Goal: Task Accomplishment & Management: Manage account settings

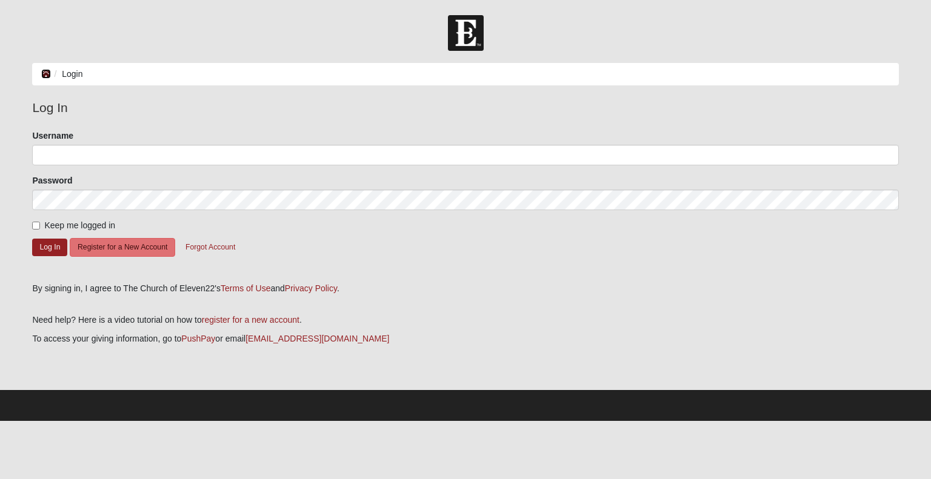
click at [45, 75] on icon at bounding box center [46, 74] width 10 height 8
click at [35, 224] on input "Keep me logged in" at bounding box center [36, 226] width 8 height 8
checkbox input "true"
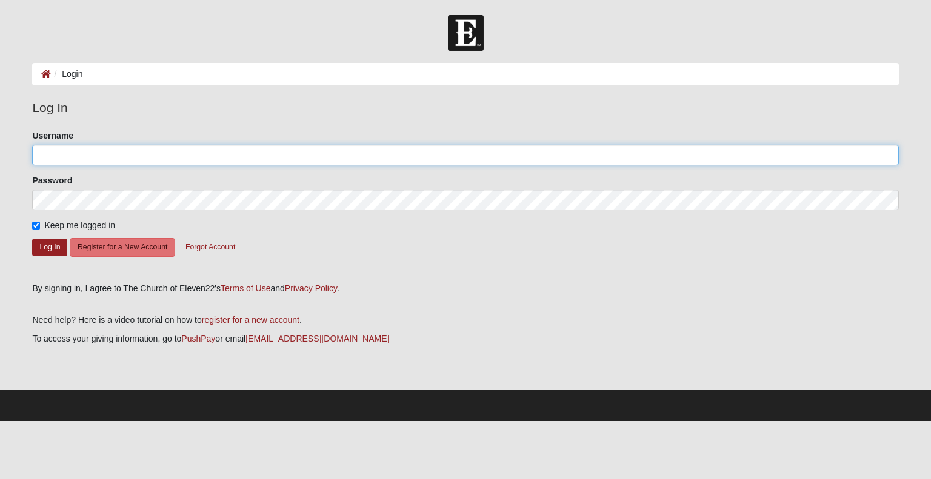
drag, startPoint x: 72, startPoint y: 154, endPoint x: 76, endPoint y: 149, distance: 6.4
click at [76, 149] on input "Username" at bounding box center [465, 155] width 866 height 21
type input "[EMAIL_ADDRESS][DOMAIN_NAME]"
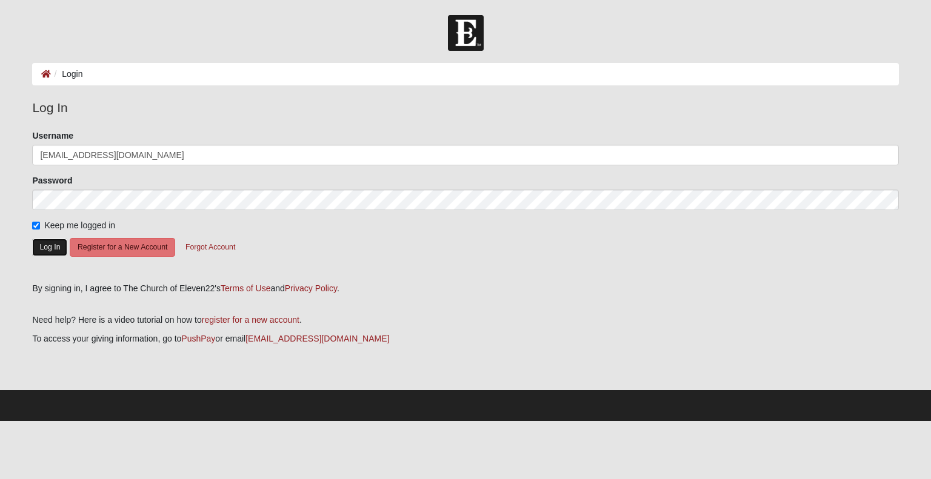
click at [42, 248] on button "Log In" at bounding box center [49, 248] width 35 height 18
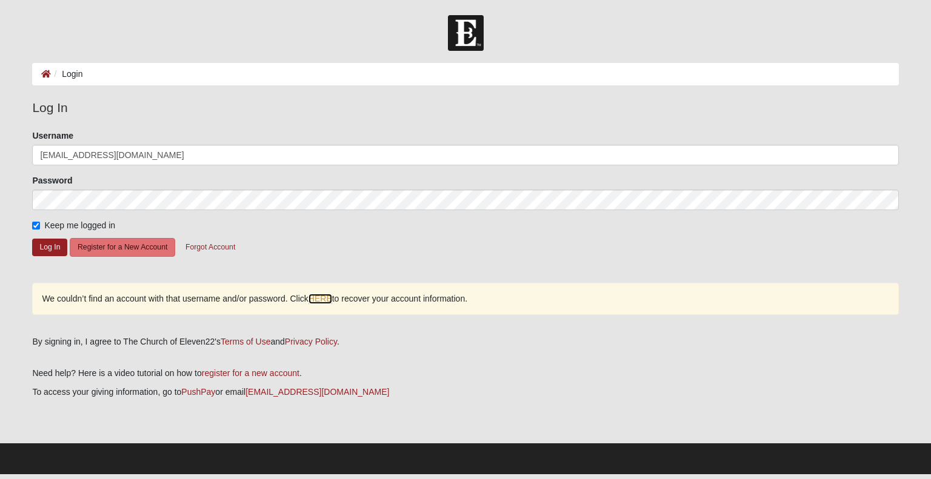
click at [317, 297] on link "HERE" at bounding box center [320, 299] width 24 height 10
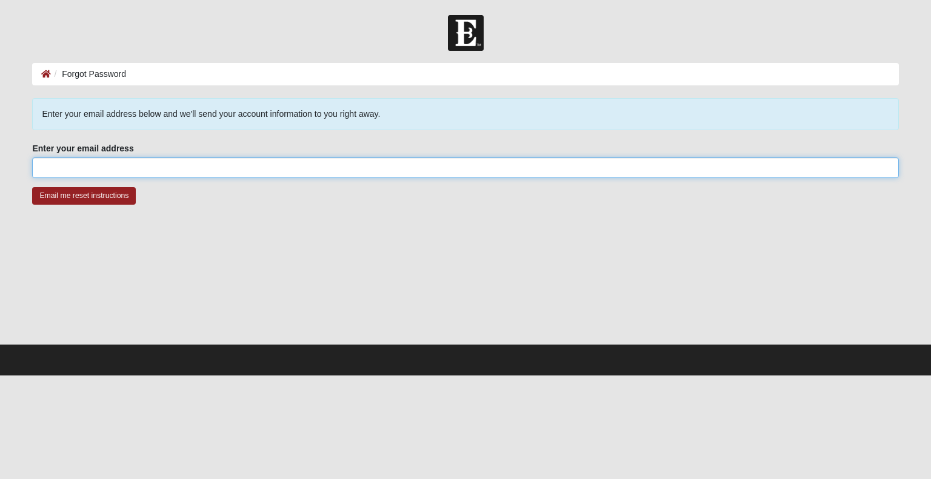
click at [45, 168] on input "Enter your email address" at bounding box center [465, 168] width 866 height 21
type input "[EMAIL_ADDRESS][DOMAIN_NAME]"
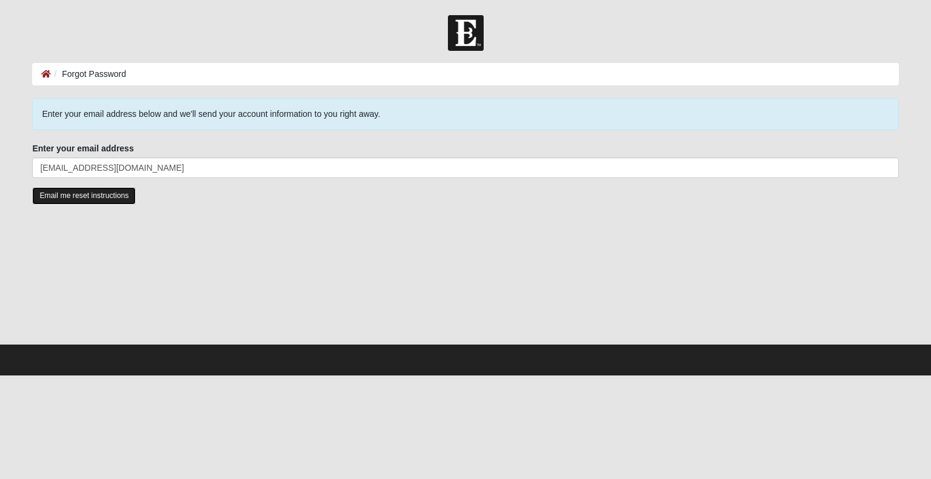
click at [89, 194] on input "Email me reset instructions" at bounding box center [84, 196] width 104 height 18
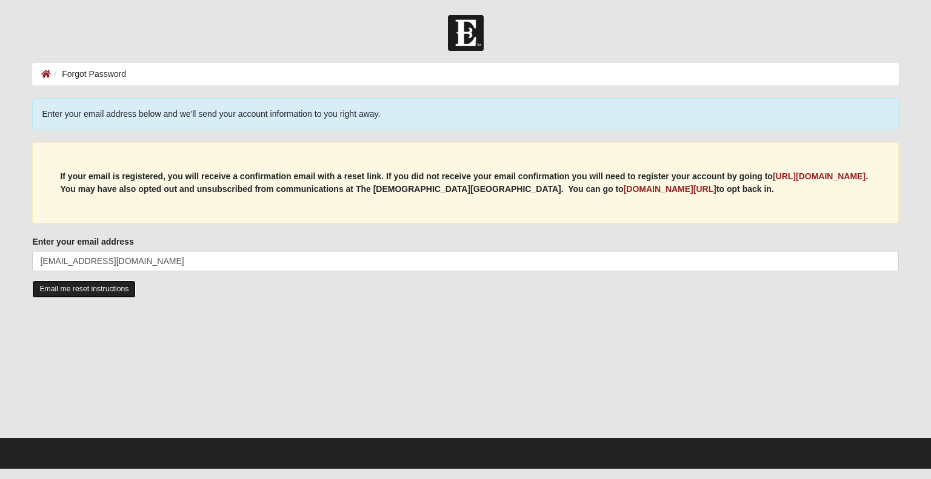
click at [80, 285] on input "Email me reset instructions" at bounding box center [84, 289] width 104 height 18
click at [772, 181] on b "https://my.coe22.com/register" at bounding box center [818, 176] width 93 height 10
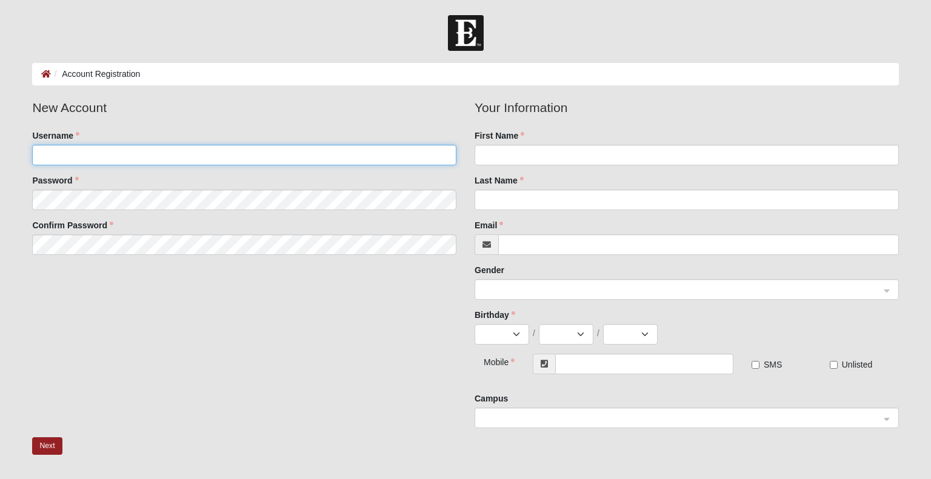
click at [54, 156] on input "Username" at bounding box center [244, 155] width 424 height 21
type input "[EMAIL_ADDRESS][DOMAIN_NAME]"
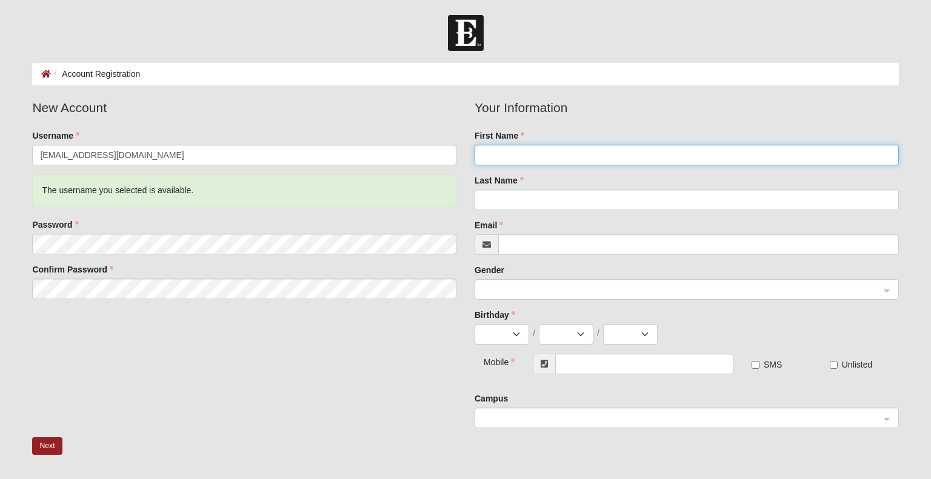
drag, startPoint x: 495, startPoint y: 156, endPoint x: 501, endPoint y: 150, distance: 8.6
click at [496, 153] on input "First Name" at bounding box center [686, 155] width 424 height 21
type input "Piet"
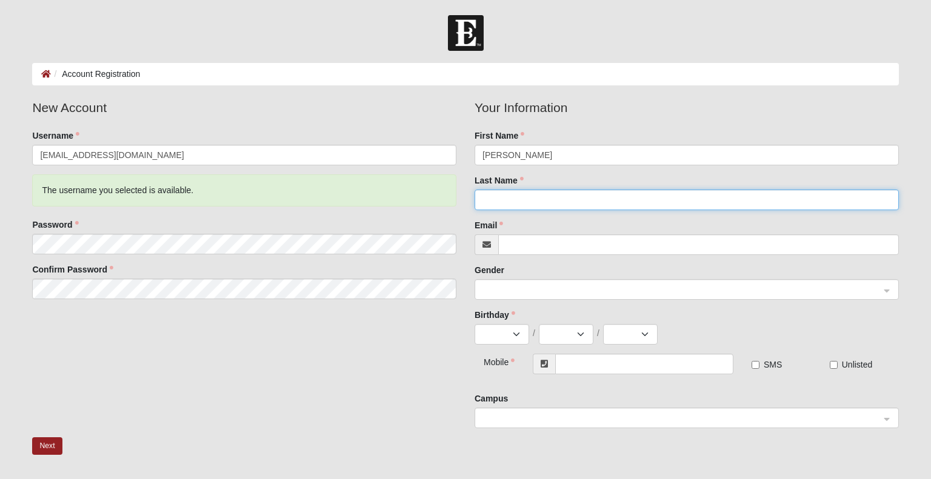
click at [528, 201] on input "Last Name" at bounding box center [686, 200] width 424 height 21
type input "Smagghe"
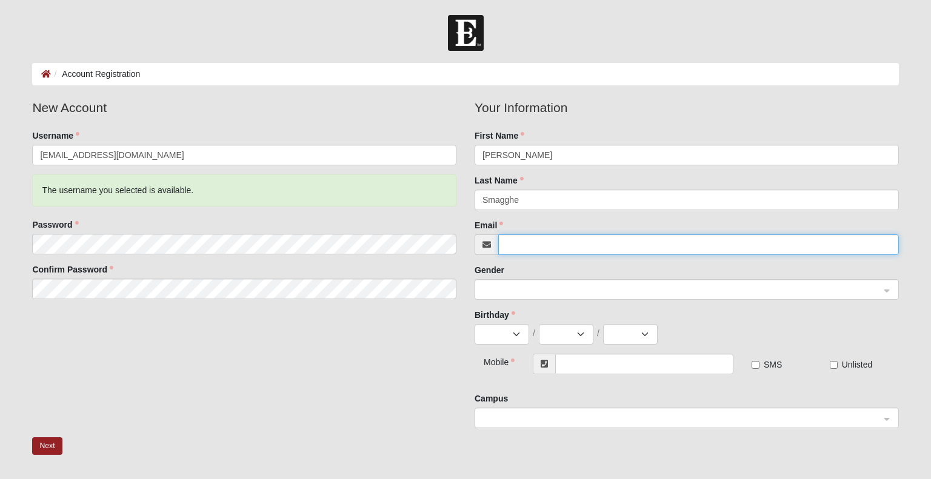
click at [531, 244] on input "Email" at bounding box center [698, 244] width 400 height 21
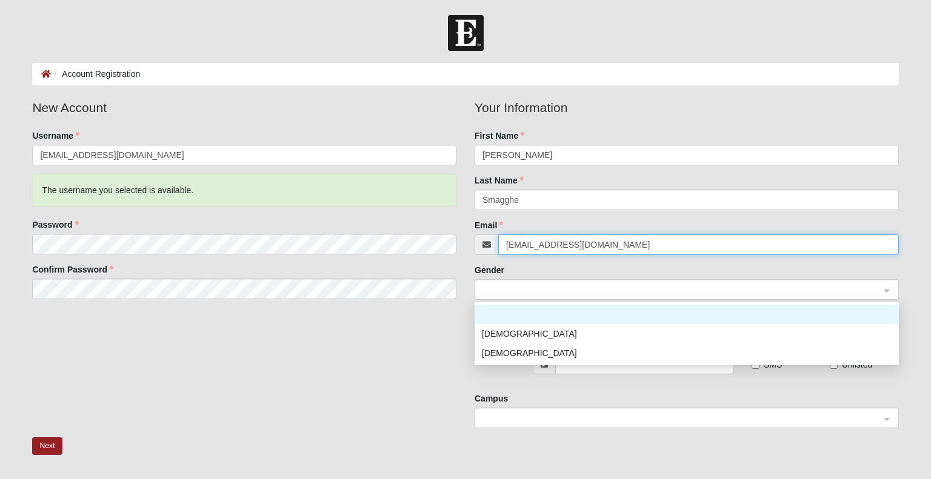
click at [509, 293] on span at bounding box center [680, 290] width 397 height 13
type input "[EMAIL_ADDRESS][DOMAIN_NAME]"
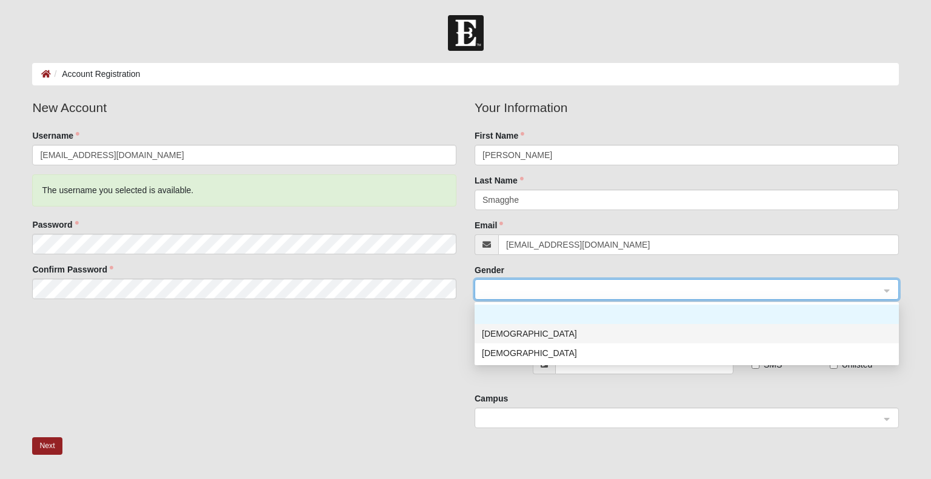
click at [496, 334] on div "[DEMOGRAPHIC_DATA]" at bounding box center [687, 333] width 410 height 13
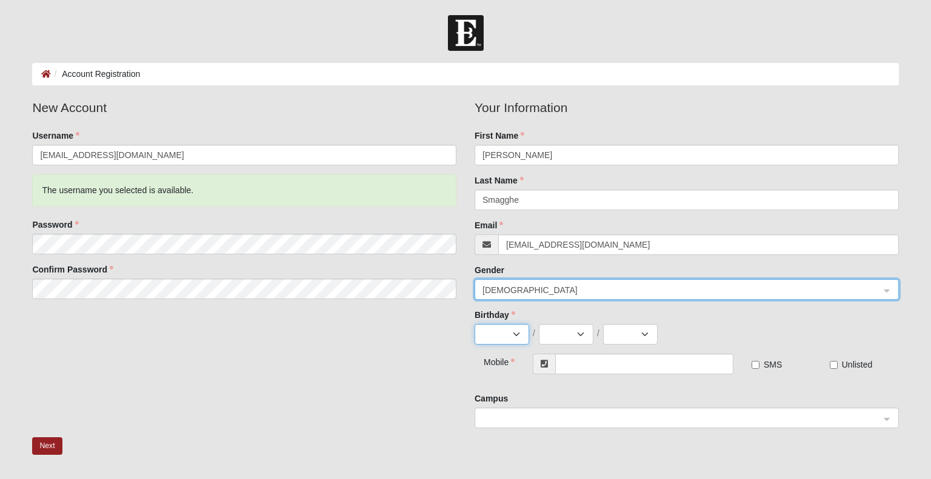
click at [513, 335] on select "Jan Feb Mar Apr May Jun Jul Aug Sep Oct Nov Dec" at bounding box center [501, 334] width 55 height 21
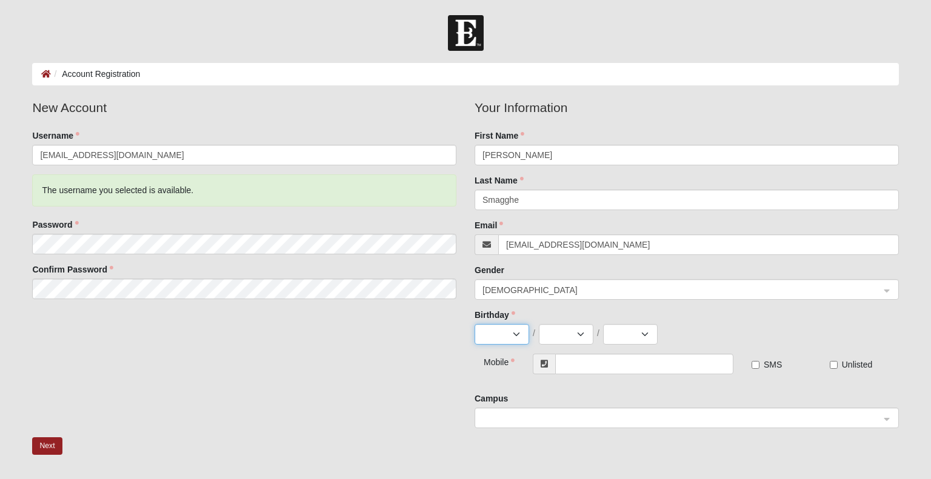
select select "4"
click at [474, 324] on select "Jan Feb Mar Apr May Jun Jul Aug Sep Oct Nov Dec" at bounding box center [501, 334] width 55 height 21
click at [581, 333] on select "1 2 3 4 5 6 7 8 9 10 11 12 13 14 15 16 17 18 19 20 21 22 23 24 25 26 27 28 29 30" at bounding box center [566, 334] width 55 height 21
select select "30"
click at [539, 324] on select "1 2 3 4 5 6 7 8 9 10 11 12 13 14 15 16 17 18 19 20 21 22 23 24 25 26 27 28 29 30" at bounding box center [566, 334] width 55 height 21
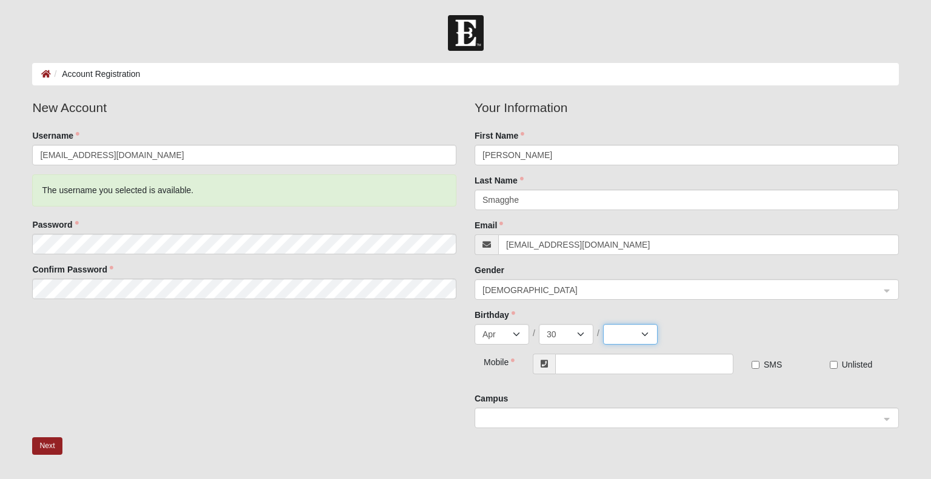
click at [647, 332] on select "2025 2024 2023 2022 2021 2020 2019 2018 2017 2016 2015 2014 2013 2012 2011 2010…" at bounding box center [630, 334] width 55 height 21
select select "1970"
click at [603, 324] on select "2025 2024 2023 2022 2021 2020 2019 2018 2017 2016 2015 2014 2013 2012 2011 2010…" at bounding box center [630, 334] width 55 height 21
click at [886, 418] on div at bounding box center [686, 418] width 423 height 21
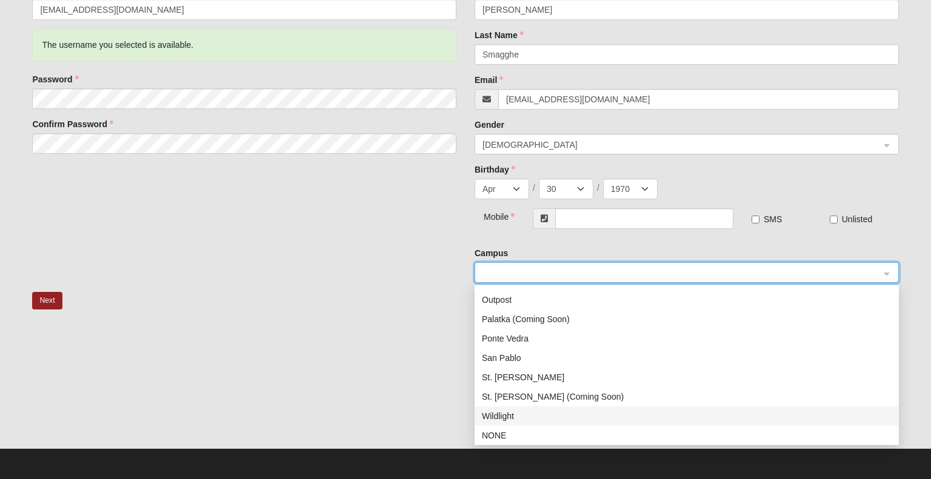
scroll to position [145, 0]
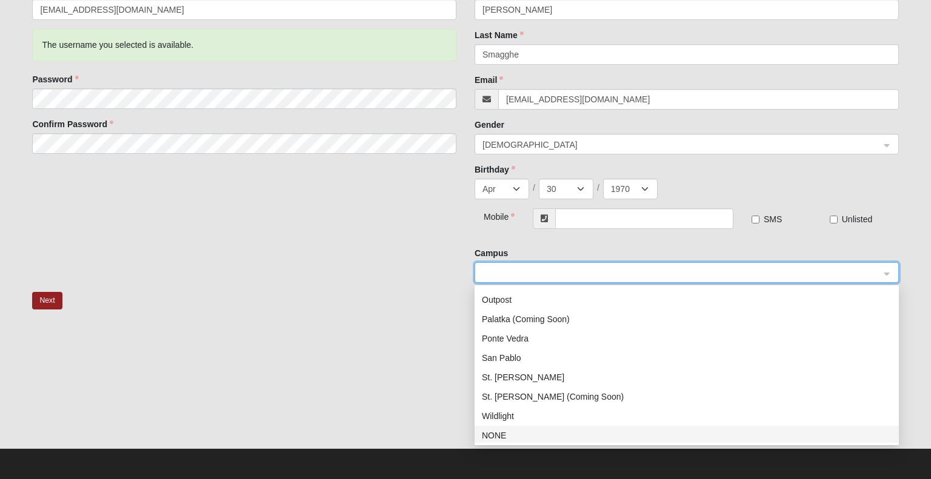
click at [500, 436] on div "NONE" at bounding box center [687, 435] width 410 height 13
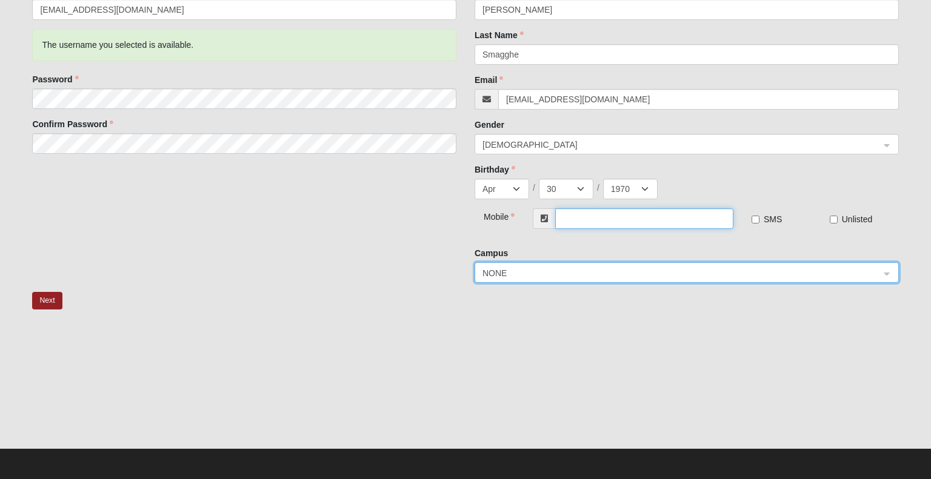
click at [582, 218] on input "text" at bounding box center [644, 218] width 178 height 21
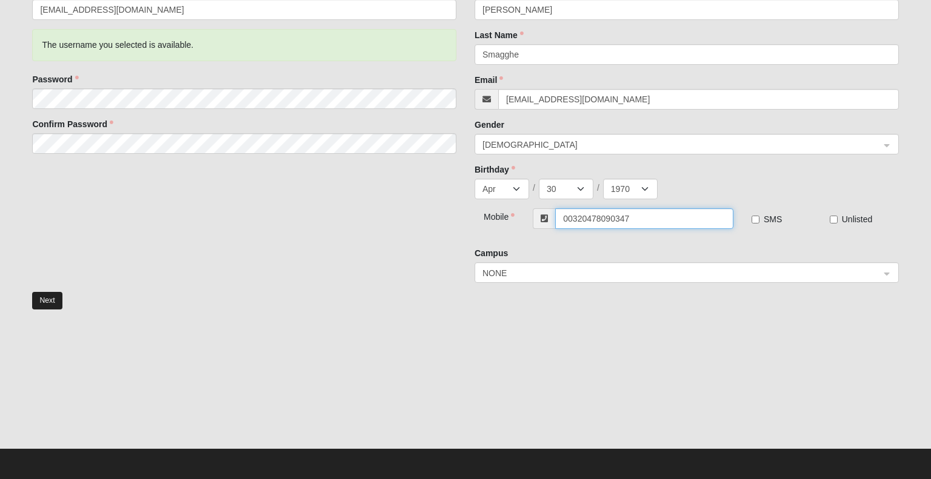
type input "00320478090347"
click at [47, 298] on button "Next" at bounding box center [47, 301] width 30 height 18
drag, startPoint x: 639, startPoint y: 217, endPoint x: 553, endPoint y: 216, distance: 86.0
click at [553, 216] on div "00320478090347" at bounding box center [632, 218] width 201 height 21
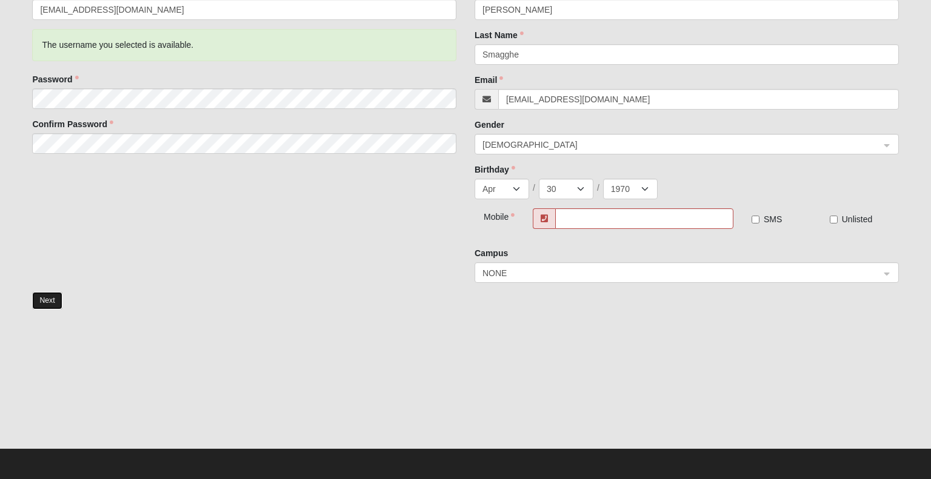
click at [40, 300] on button "Next" at bounding box center [47, 301] width 30 height 18
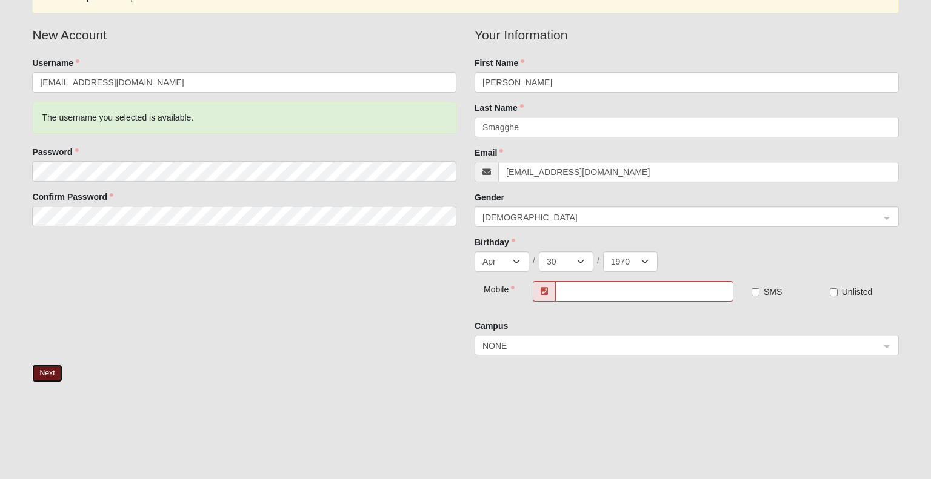
scroll to position [142, 0]
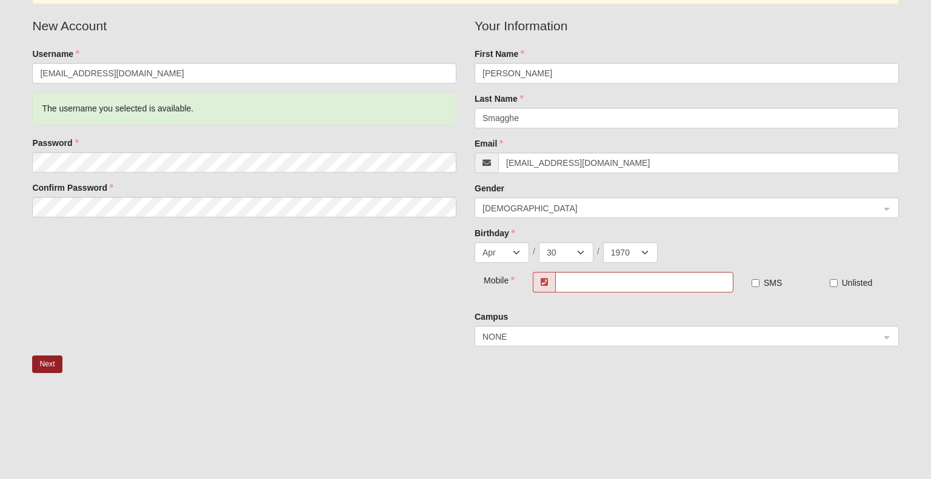
click at [546, 282] on icon at bounding box center [543, 282] width 7 height 8
click at [562, 281] on input "text" at bounding box center [644, 282] width 178 height 21
type input "0032478090347"
click at [755, 282] on input "SMS" at bounding box center [755, 283] width 8 height 8
checkbox input "true"
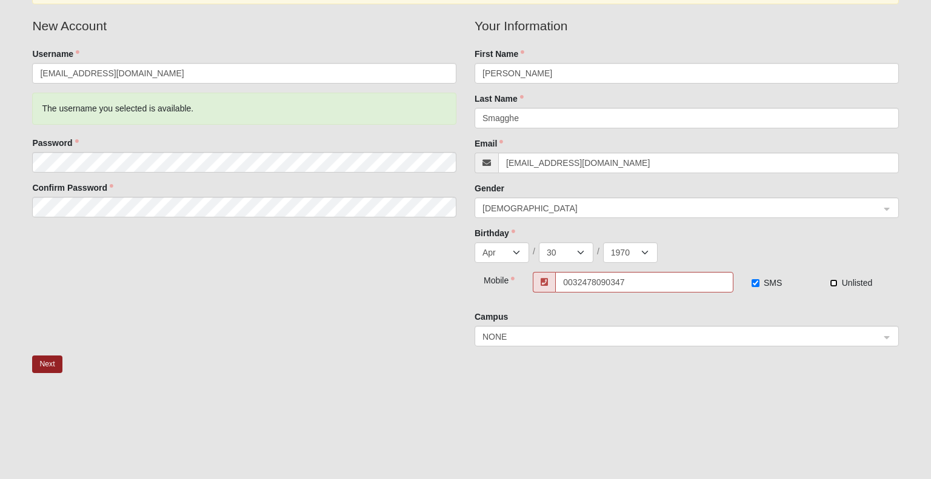
click at [833, 282] on input "Unlisted" at bounding box center [833, 283] width 8 height 8
checkbox input "true"
click at [44, 364] on button "Next" at bounding box center [47, 365] width 30 height 18
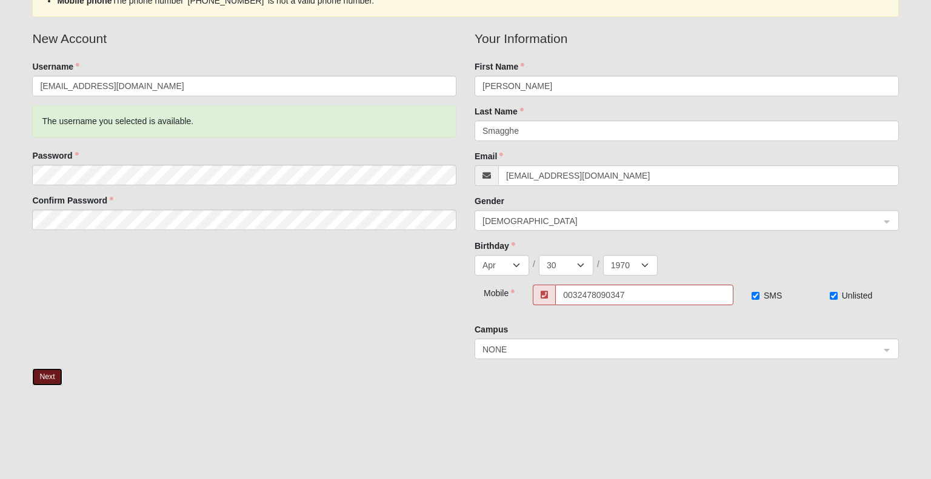
scroll to position [206, 0]
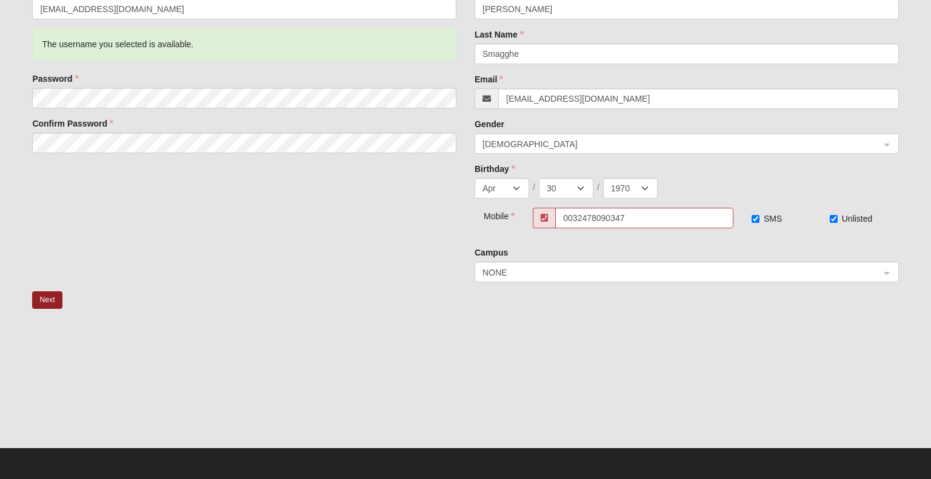
click at [512, 214] on div "0032478090347 SMS Unlisted" at bounding box center [703, 223] width 388 height 30
click at [635, 221] on input "0032478090347" at bounding box center [644, 218] width 178 height 21
click at [581, 217] on input "0032478090347" at bounding box center [644, 218] width 178 height 21
drag, startPoint x: 634, startPoint y: 216, endPoint x: 546, endPoint y: 217, distance: 88.5
click at [546, 217] on div "0032478090347" at bounding box center [632, 218] width 201 height 21
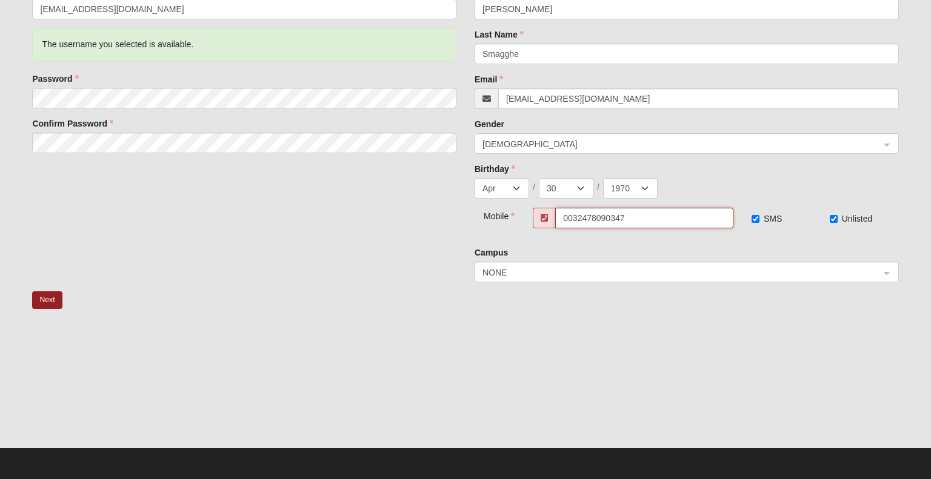
paste input "text"
type input "32478090347"
click at [754, 216] on input "SMS" at bounding box center [755, 219] width 8 height 8
click at [754, 220] on input "SMS" at bounding box center [755, 219] width 8 height 8
checkbox input "true"
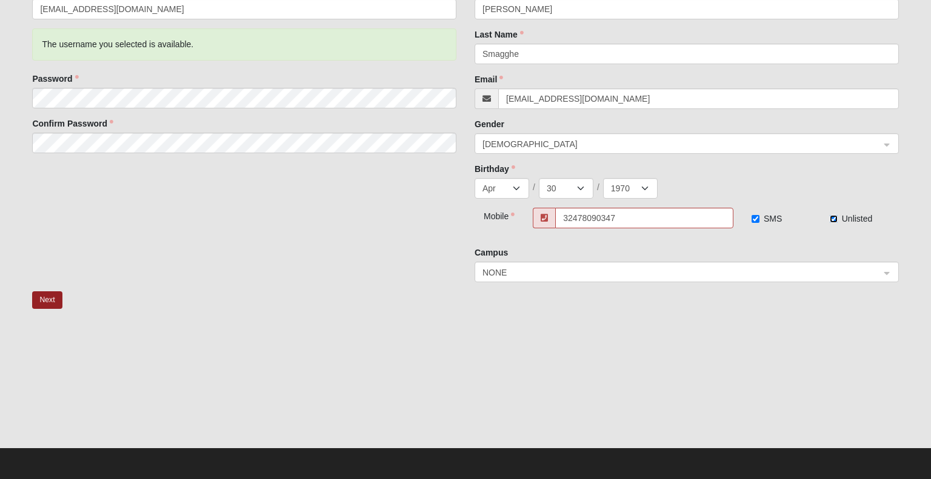
click at [834, 217] on input "Unlisted" at bounding box center [833, 219] width 8 height 8
checkbox input "true"
drag, startPoint x: 752, startPoint y: 216, endPoint x: 809, endPoint y: 226, distance: 57.9
click at [757, 217] on input "SMS" at bounding box center [755, 219] width 8 height 8
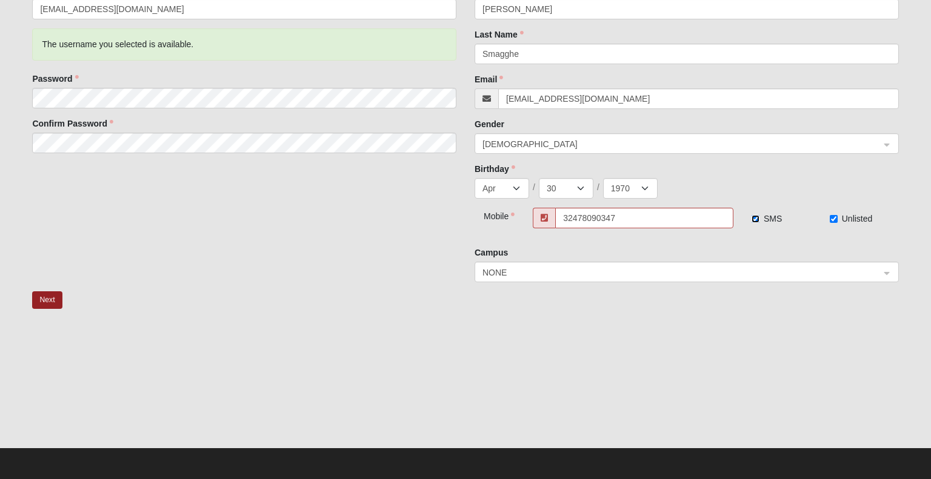
checkbox input "false"
click at [833, 220] on input "Unlisted" at bounding box center [833, 219] width 8 height 8
checkbox input "false"
click at [50, 300] on button "Next" at bounding box center [47, 300] width 30 height 18
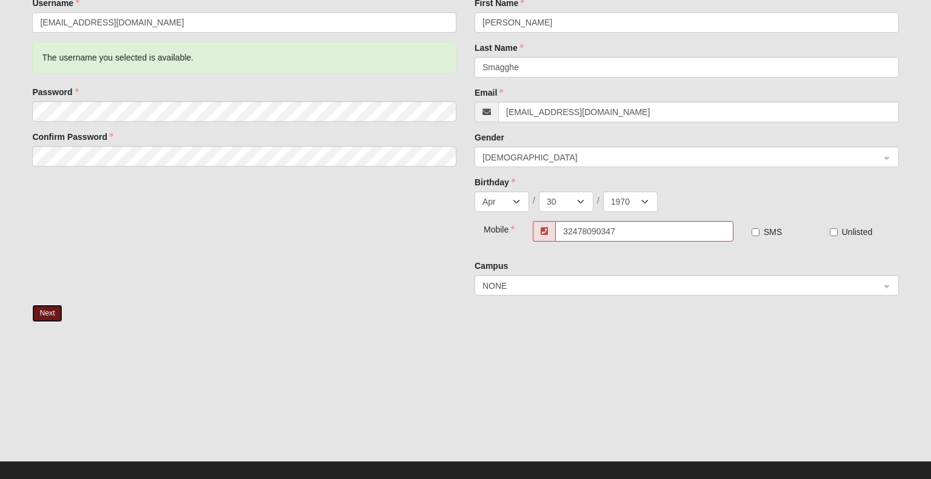
scroll to position [0, 0]
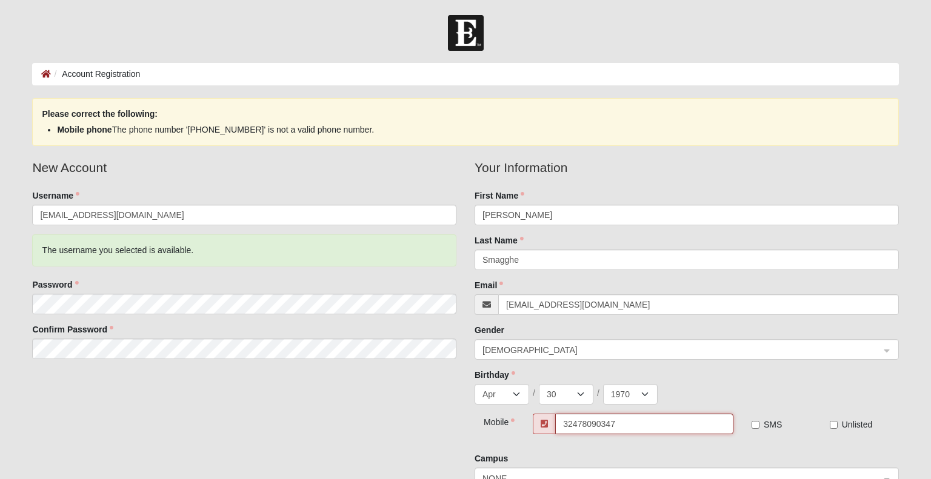
click at [572, 422] on input "32478090347" at bounding box center [644, 424] width 178 height 21
drag, startPoint x: 612, startPoint y: 425, endPoint x: 549, endPoint y: 422, distance: 63.1
click at [549, 422] on div "347809034" at bounding box center [632, 424] width 201 height 21
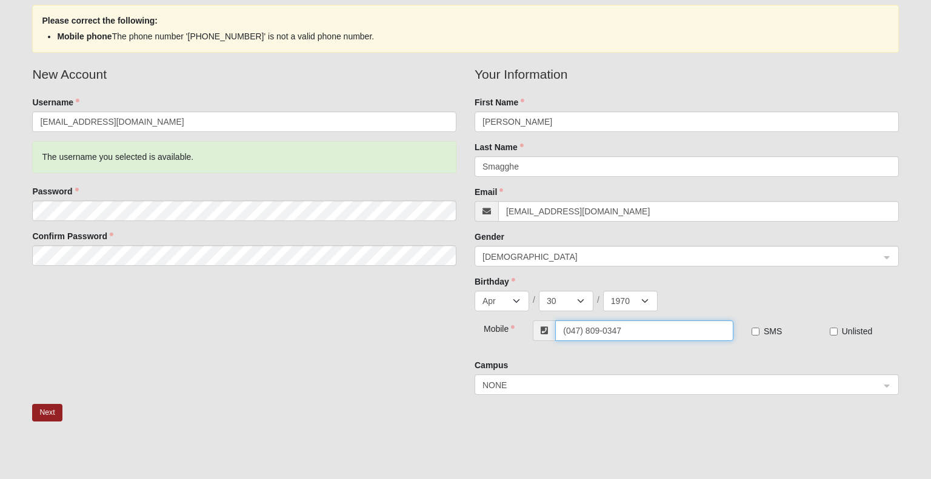
scroll to position [104, 0]
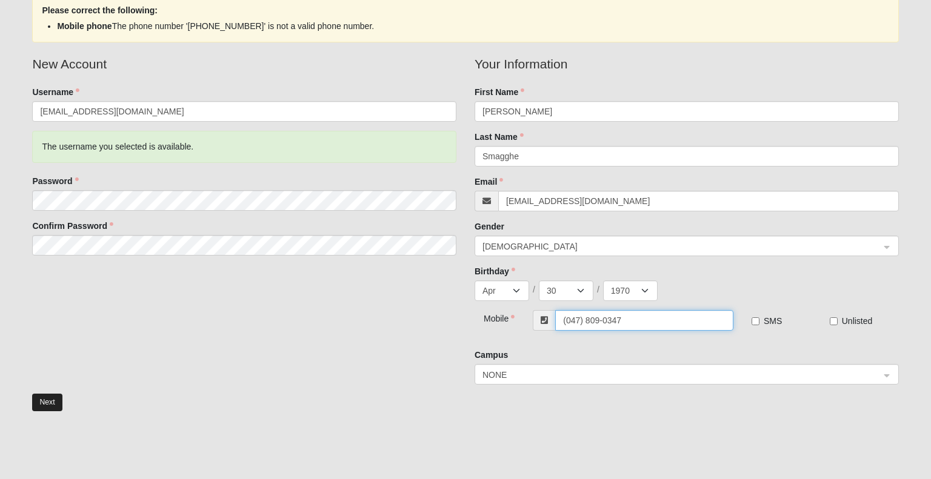
type input "(047) 809-0347"
click at [45, 400] on button "Next" at bounding box center [47, 403] width 30 height 18
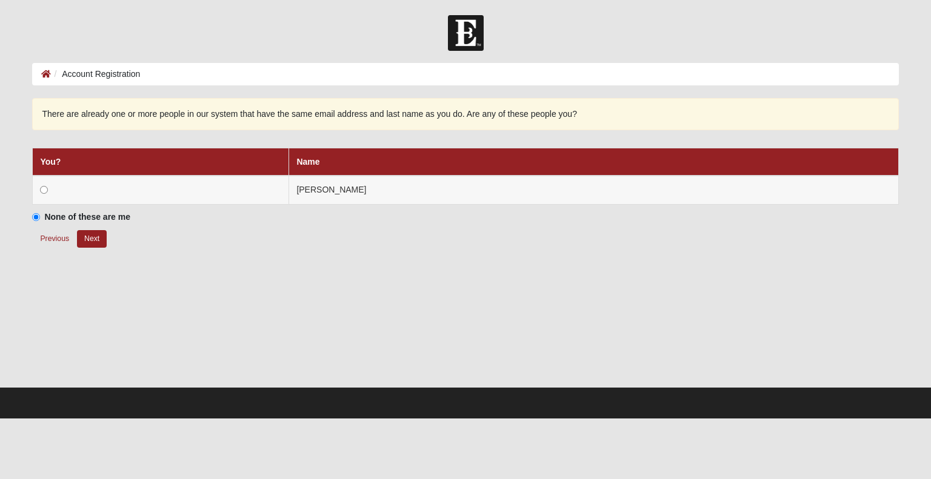
scroll to position [0, 0]
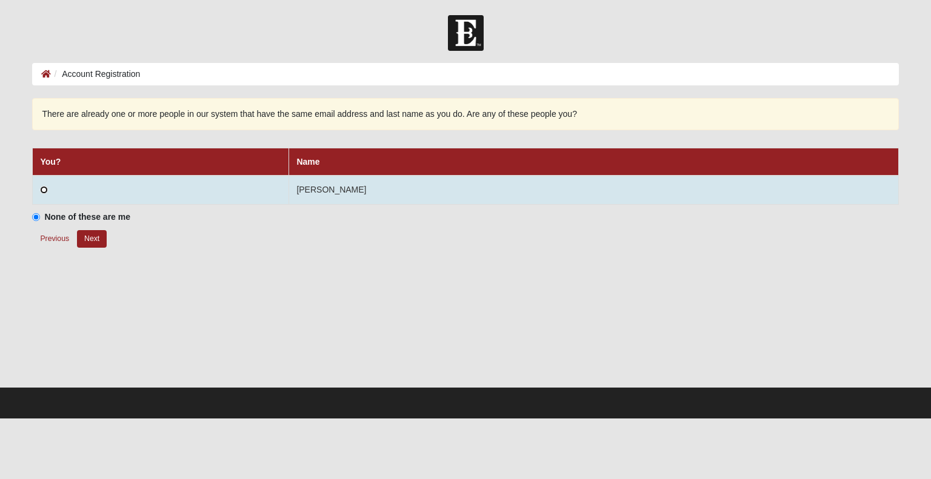
click at [44, 188] on input "radio" at bounding box center [44, 190] width 8 height 8
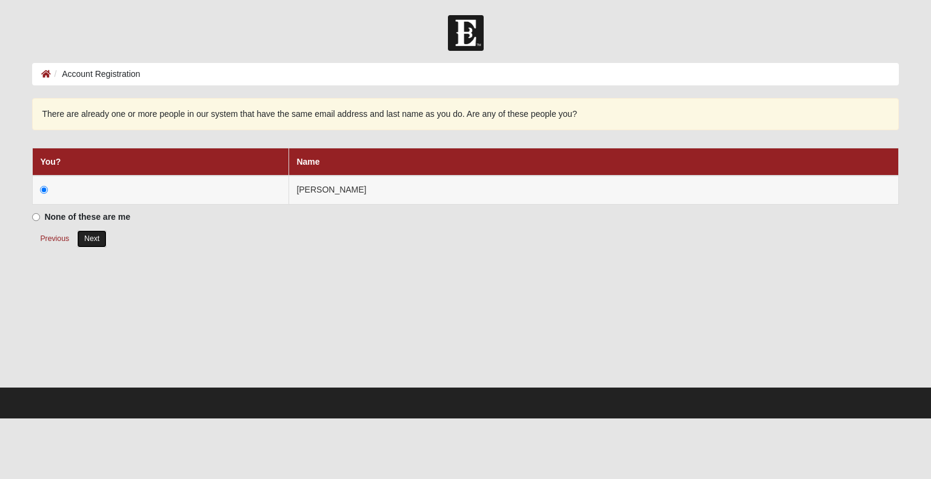
click at [92, 234] on button "Next" at bounding box center [92, 239] width 30 height 18
radio input "true"
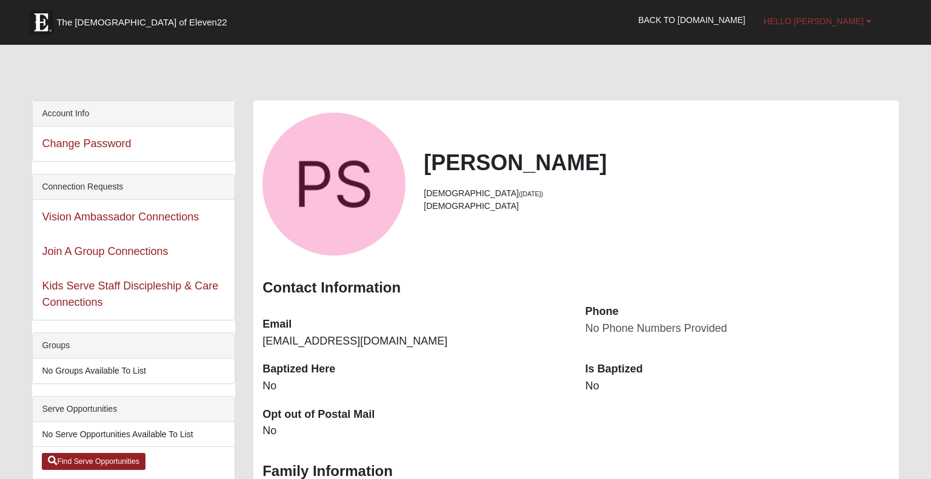
click at [866, 18] on b at bounding box center [868, 21] width 5 height 8
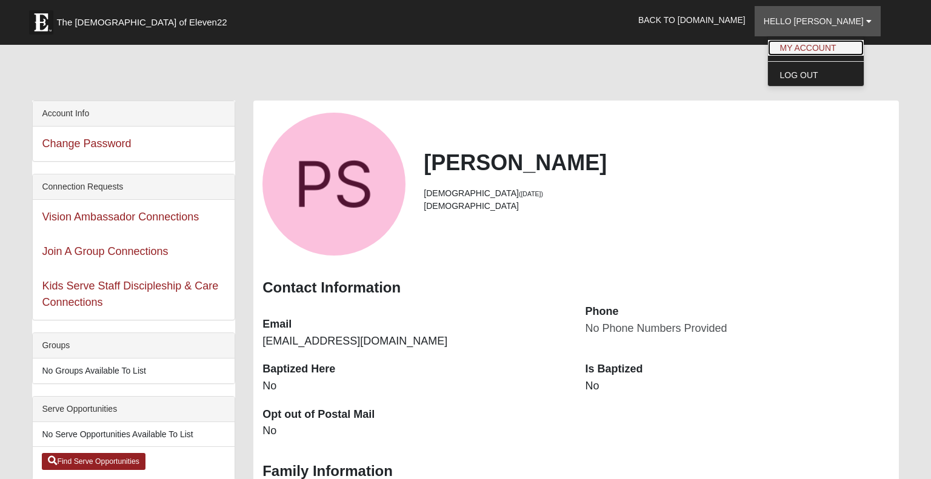
click at [841, 46] on link "My Account" at bounding box center [816, 48] width 96 height 16
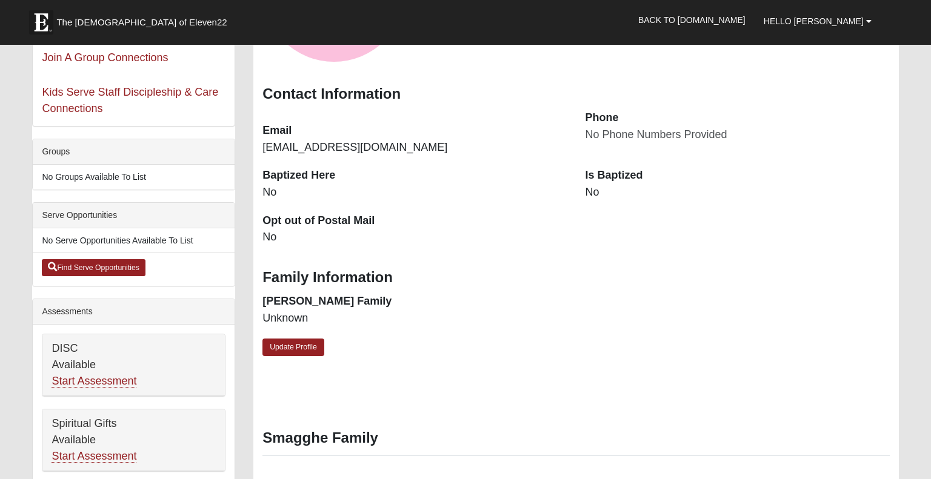
scroll to position [196, 0]
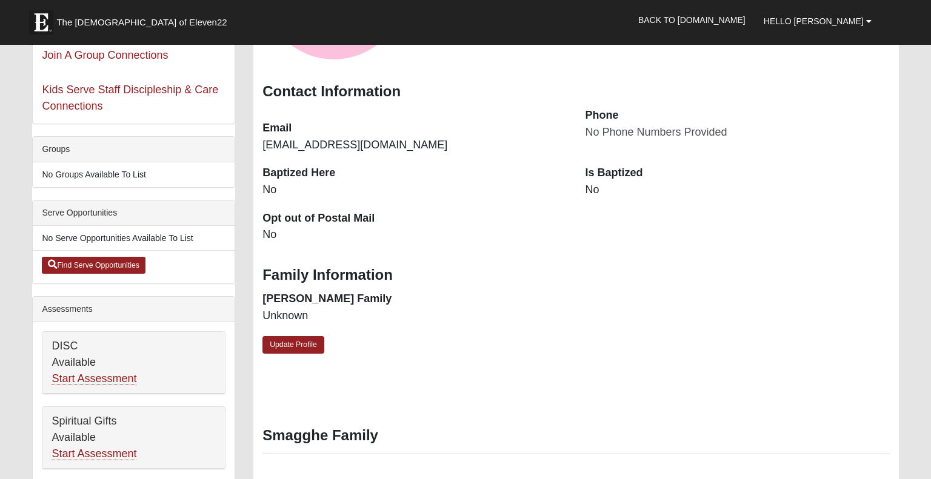
click at [597, 190] on dd "No" at bounding box center [737, 190] width 304 height 16
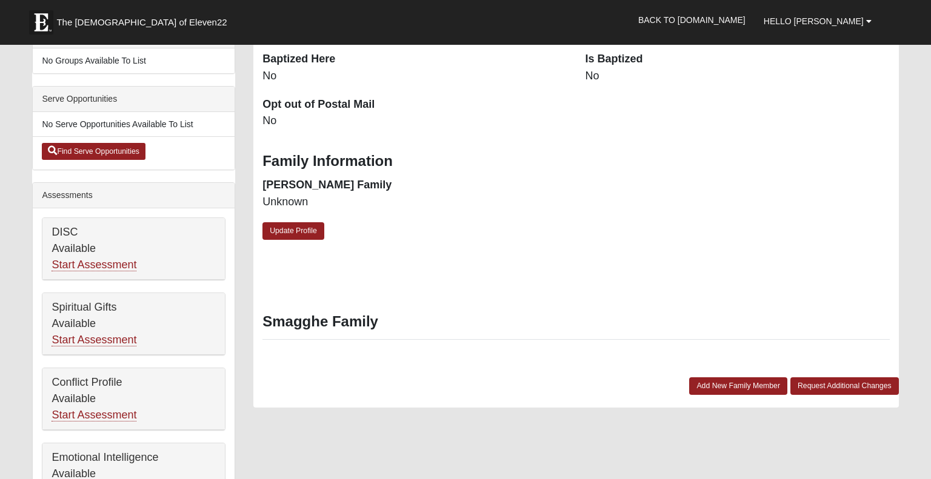
scroll to position [348, 0]
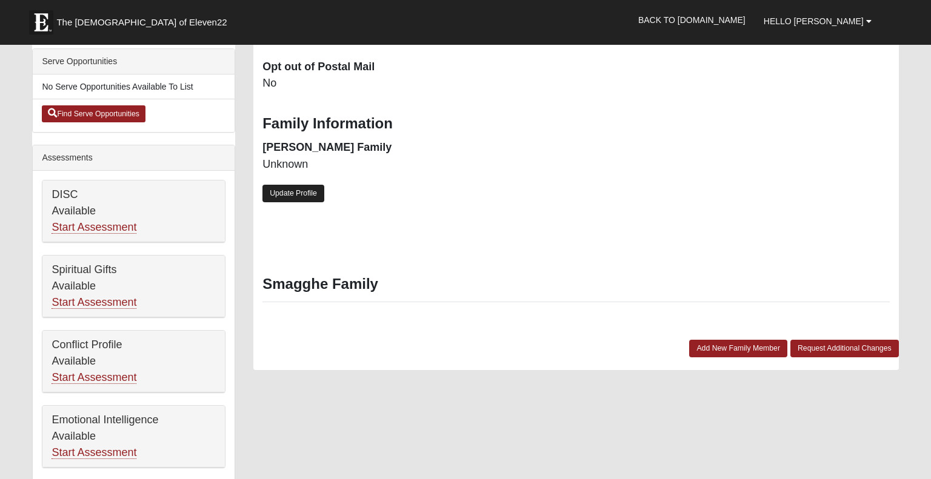
click at [299, 191] on link "Update Profile" at bounding box center [293, 194] width 62 height 18
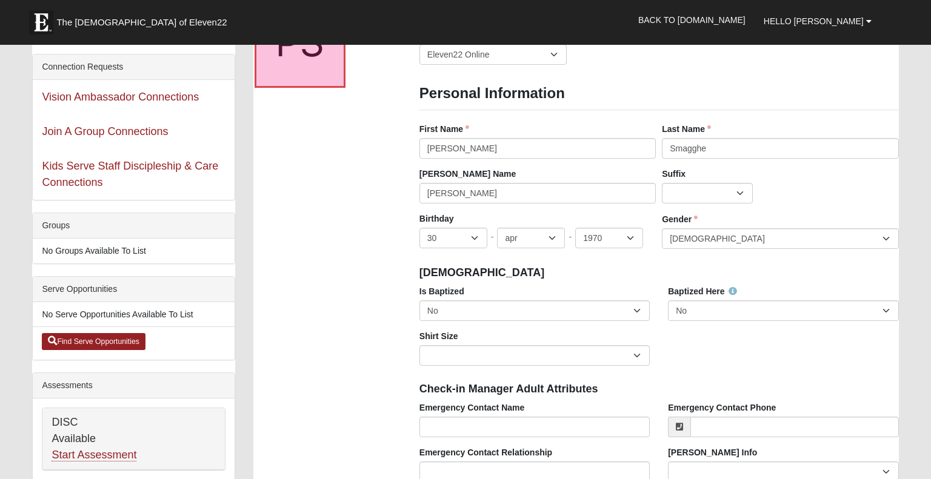
scroll to position [0, 0]
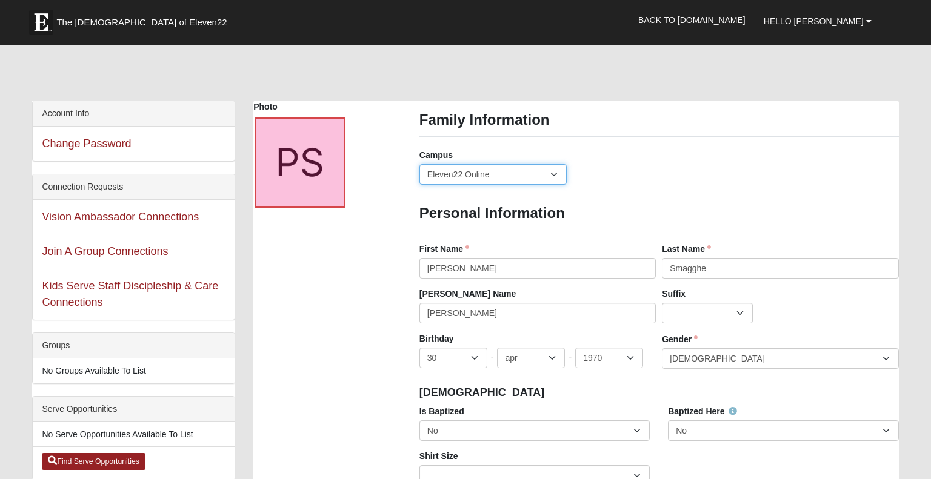
click at [558, 174] on select "Arlington Baymeadows Eleven22 Online Fleming Island Jesup Mandarin North Jax Or…" at bounding box center [493, 174] width 148 height 21
click at [647, 167] on div "Campus Arlington Baymeadows Eleven22 Online Fleming Island Jesup Mandarin North…" at bounding box center [658, 171] width 497 height 45
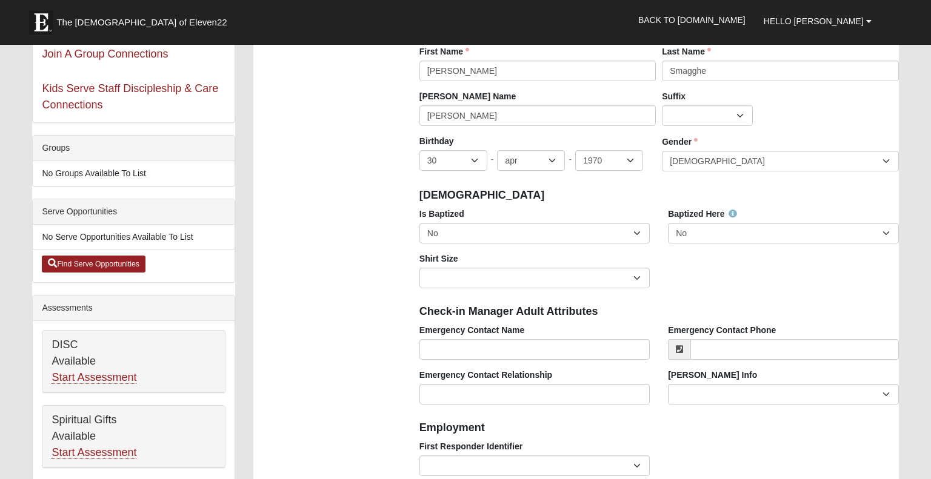
scroll to position [223, 0]
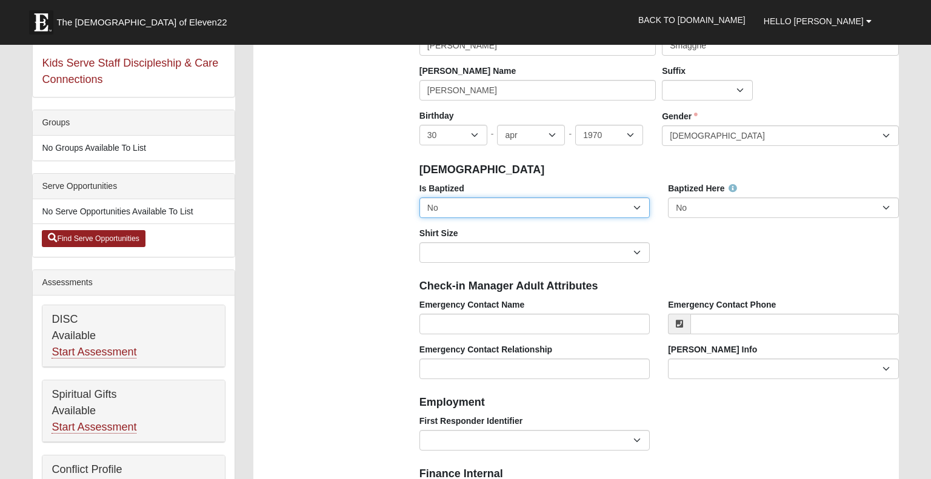
click at [639, 204] on select "No Yes" at bounding box center [534, 207] width 230 height 21
select select "True"
click at [419, 197] on select "No Yes" at bounding box center [534, 207] width 230 height 21
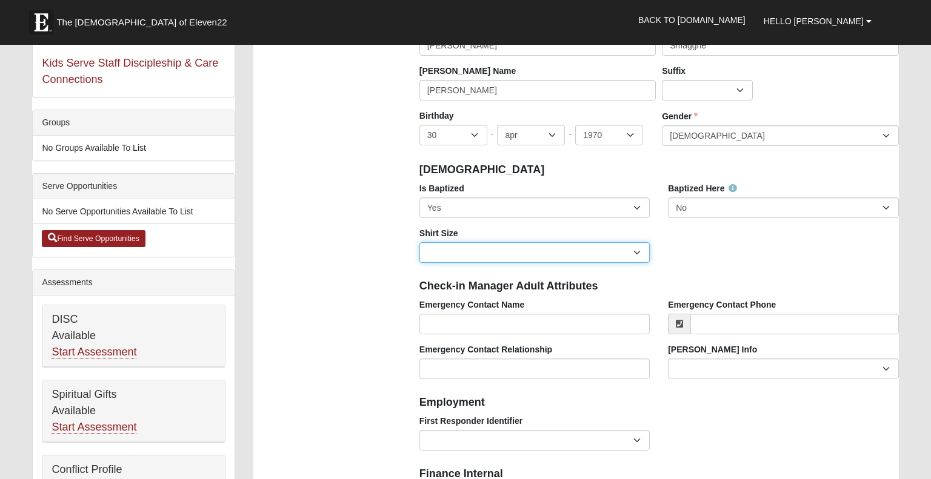
click at [635, 249] on select "Adult Small Adult Medium Adult Large Adult XL Adult XXL Adult 3XL Adult 4XL You…" at bounding box center [534, 252] width 230 height 21
select select "Adult Medium"
click at [419, 242] on select "Adult Small Adult Medium Adult Large Adult XL Adult XXL Adult 3XL Adult 4XL You…" at bounding box center [534, 252] width 230 height 21
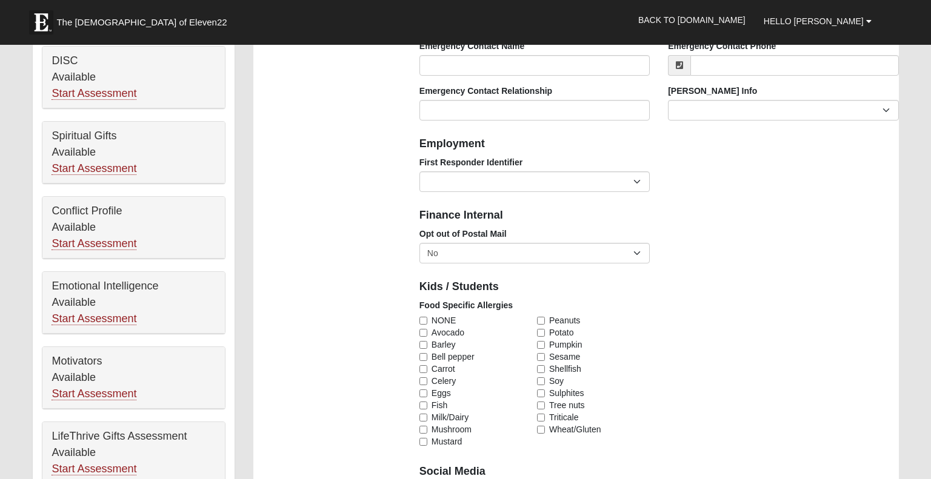
scroll to position [513, 0]
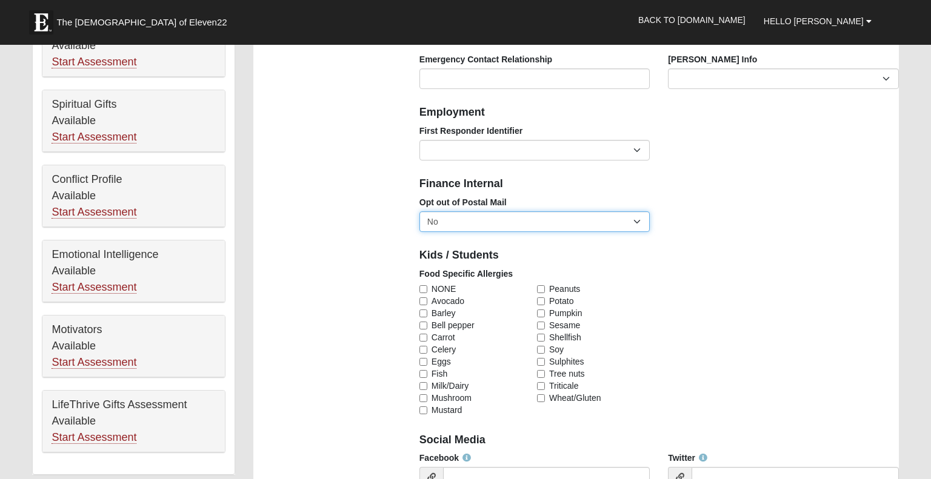
click at [636, 220] on select "No Yes" at bounding box center [534, 221] width 230 height 21
click at [701, 235] on div "Opt out of Postal Mail No Yes" at bounding box center [658, 218] width 497 height 45
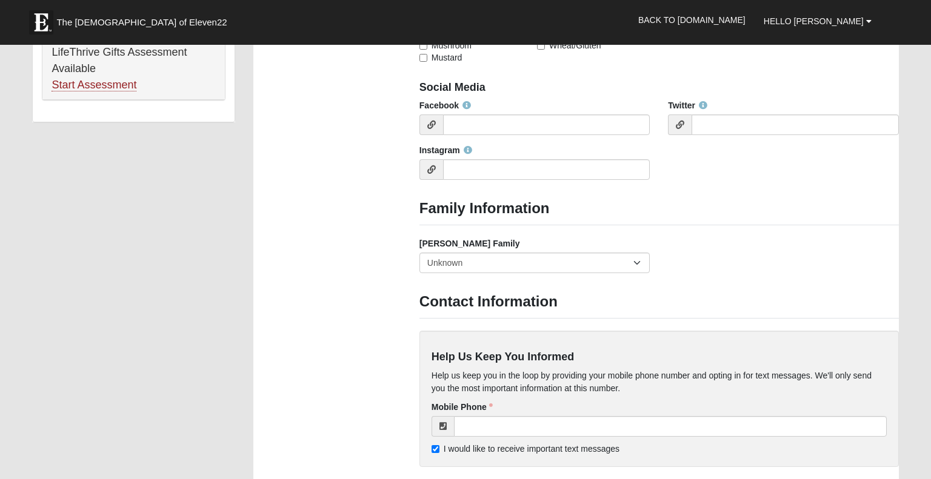
scroll to position [877, 0]
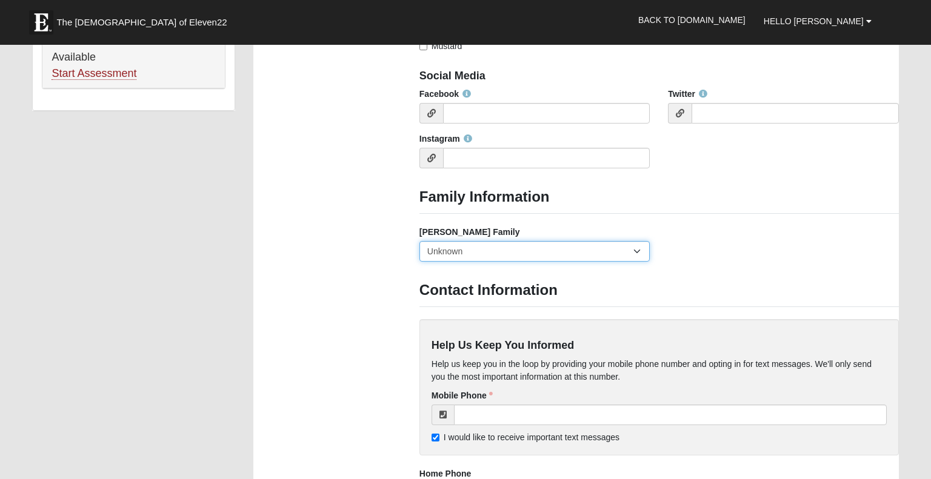
click at [634, 252] on select "Yes, we are a current foster family No, we are a former foster family No, we ha…" at bounding box center [534, 251] width 230 height 21
click at [741, 252] on div "Foster Family Yes, we are a current foster family No, we are a former foster fa…" at bounding box center [658, 248] width 497 height 45
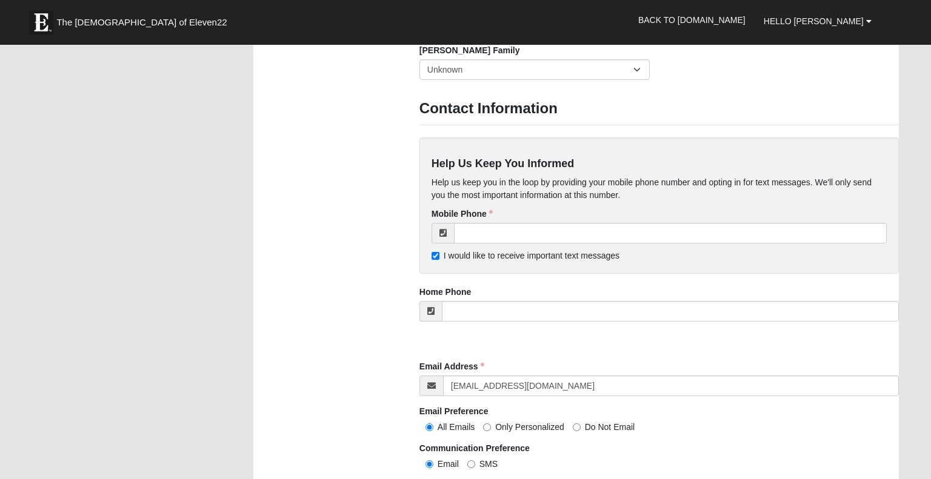
scroll to position [1072, 0]
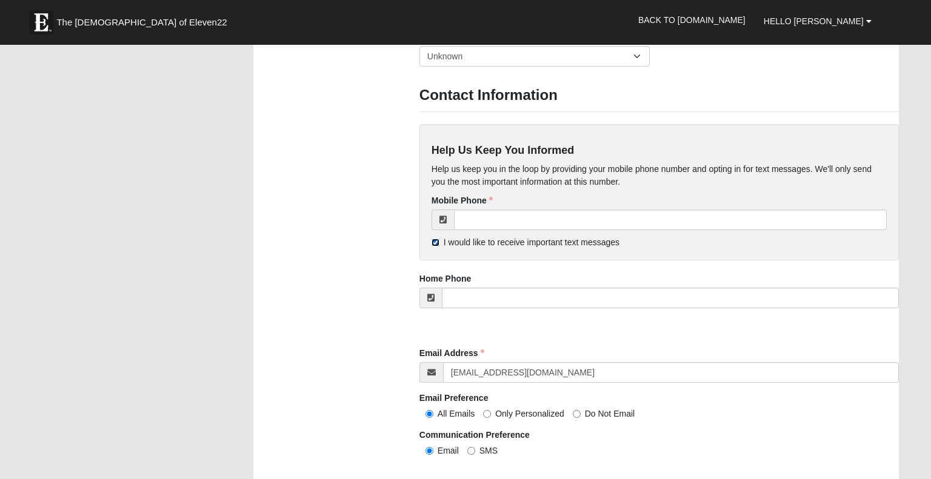
click at [433, 242] on input "I would like to receive important text messages" at bounding box center [435, 243] width 8 height 8
checkbox input "false"
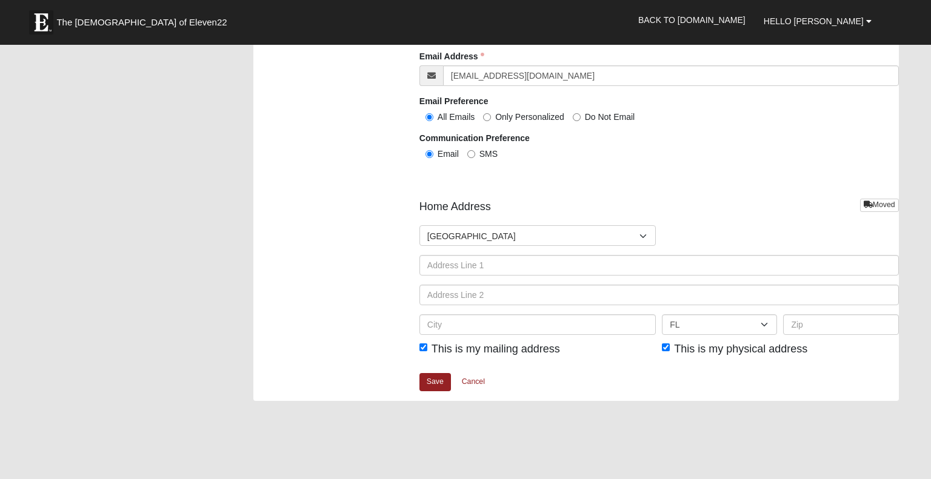
scroll to position [1398, 0]
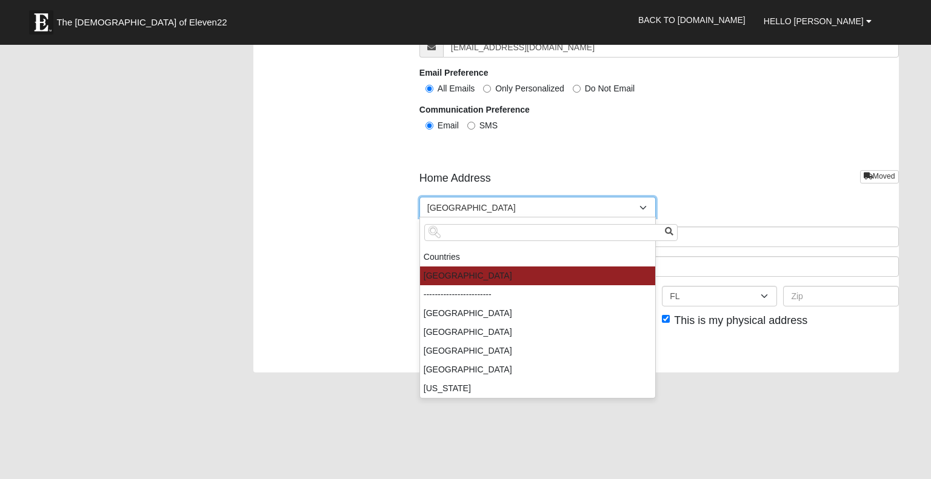
click at [643, 205] on div at bounding box center [644, 207] width 22 height 21
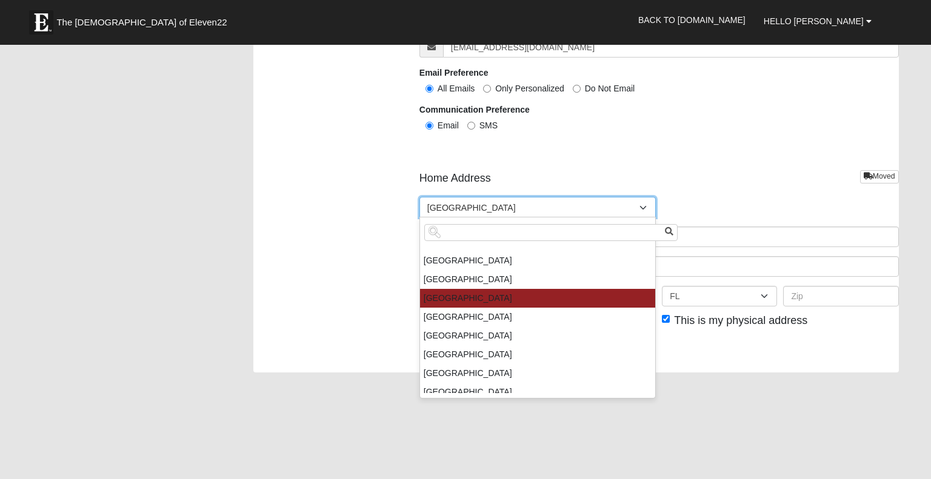
scroll to position [360, 0]
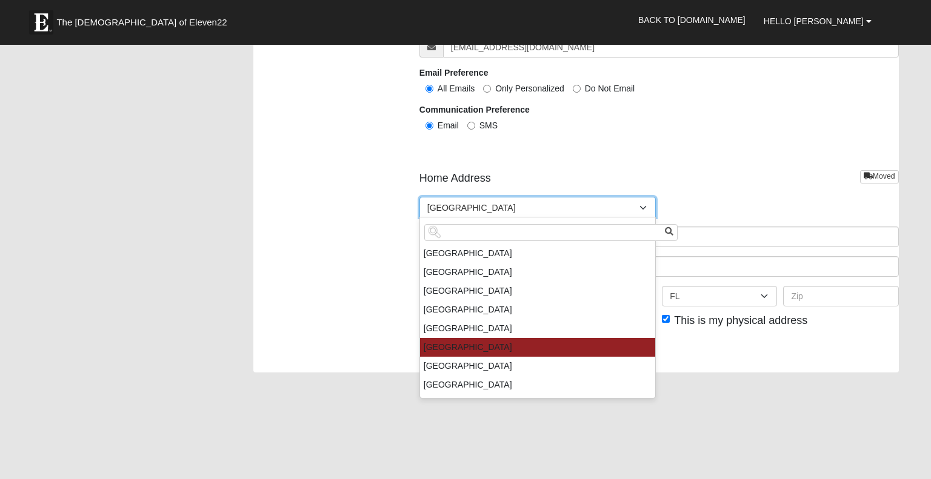
click at [440, 342] on li "[GEOGRAPHIC_DATA]" at bounding box center [537, 347] width 235 height 19
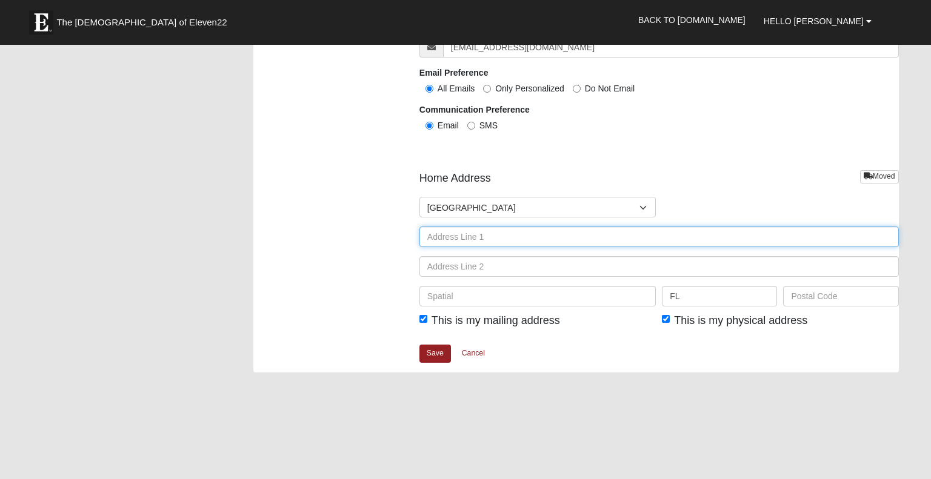
click at [471, 234] on input "text" at bounding box center [658, 237] width 479 height 21
type input "H"
type input "Mulderserf 3"
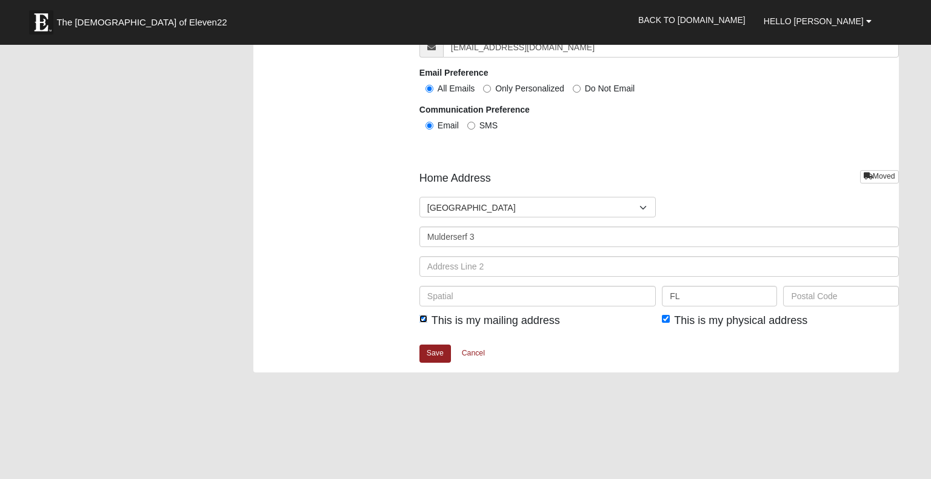
click at [420, 317] on input "This is my mailing address" at bounding box center [423, 319] width 8 height 8
checkbox input "false"
click at [458, 267] on input "text" at bounding box center [658, 266] width 479 height 21
click at [443, 296] on input "text" at bounding box center [537, 296] width 236 height 21
click at [686, 293] on input "FL" at bounding box center [719, 296] width 115 height 21
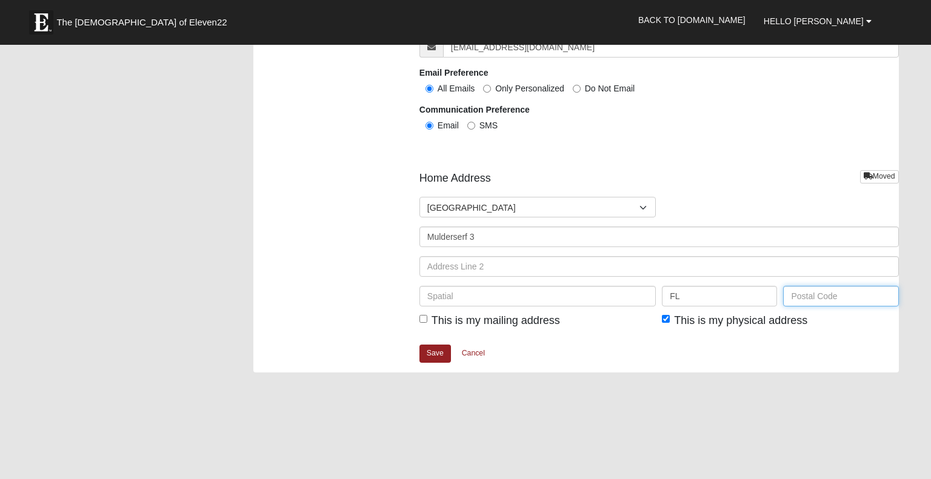
click at [835, 295] on input "text" at bounding box center [840, 296] width 115 height 21
type input "9190"
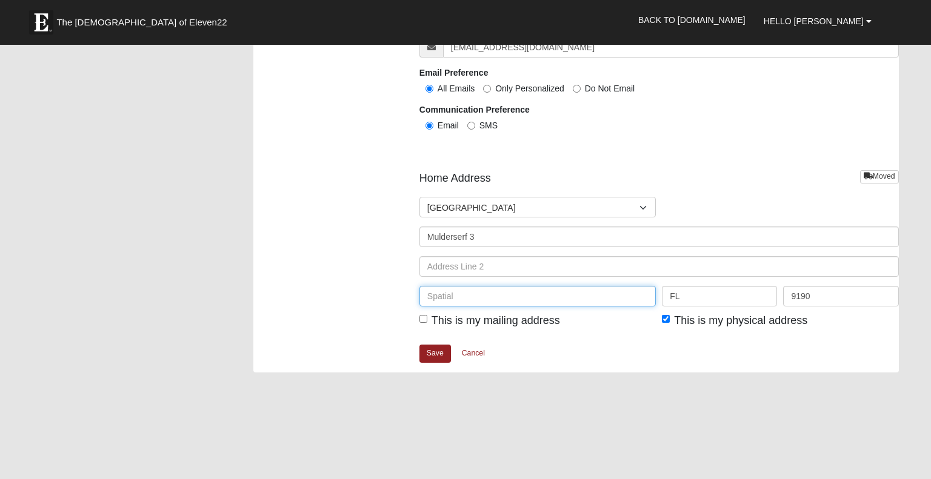
click at [464, 297] on input "text" at bounding box center [537, 296] width 236 height 21
type input "Stekene"
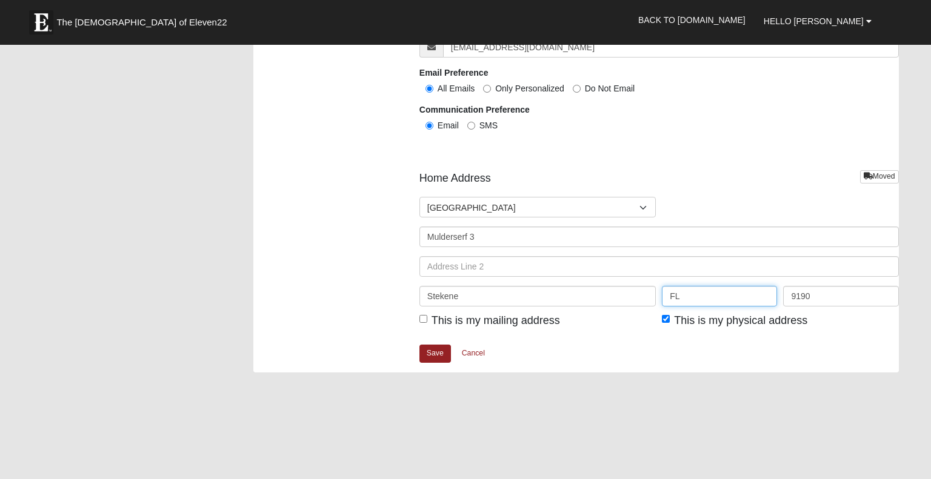
click at [687, 295] on input "FL" at bounding box center [719, 296] width 115 height 21
type input "F"
type input "Stekne"
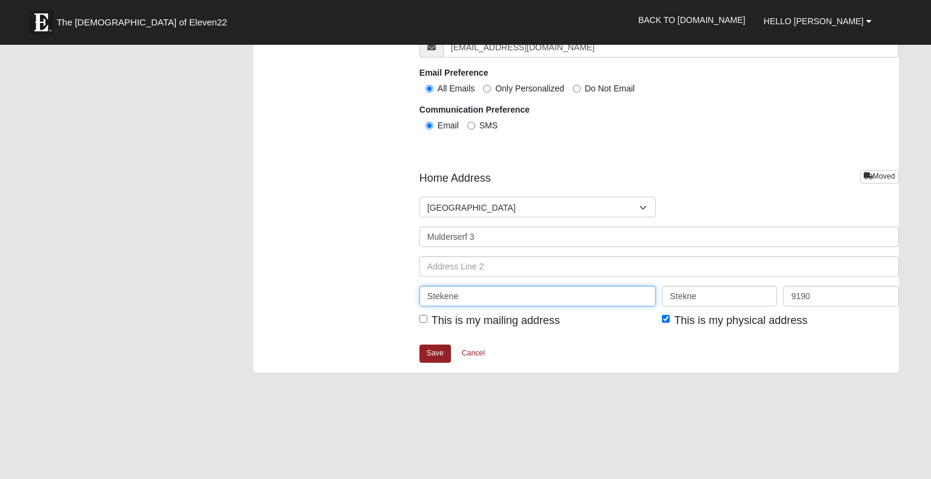
click at [457, 299] on input "Stekene" at bounding box center [537, 296] width 236 height 21
type input "S"
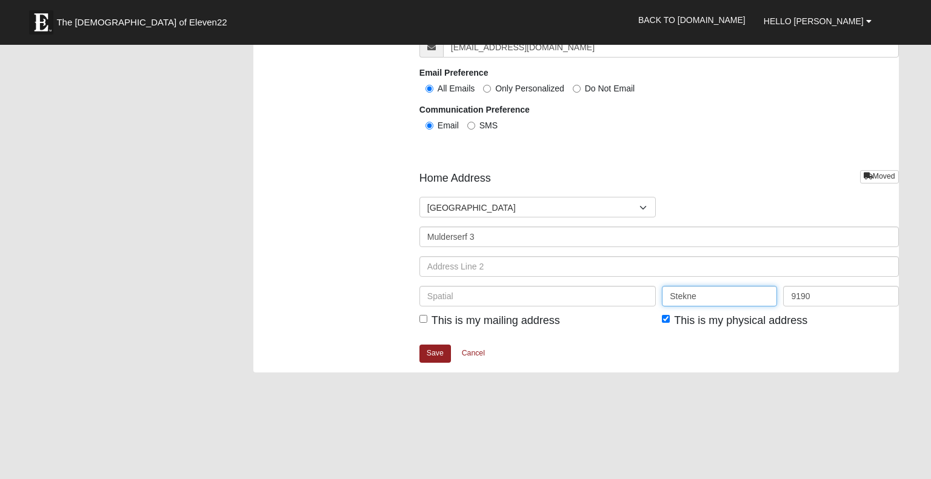
click at [688, 294] on input "Stekne" at bounding box center [719, 296] width 115 height 21
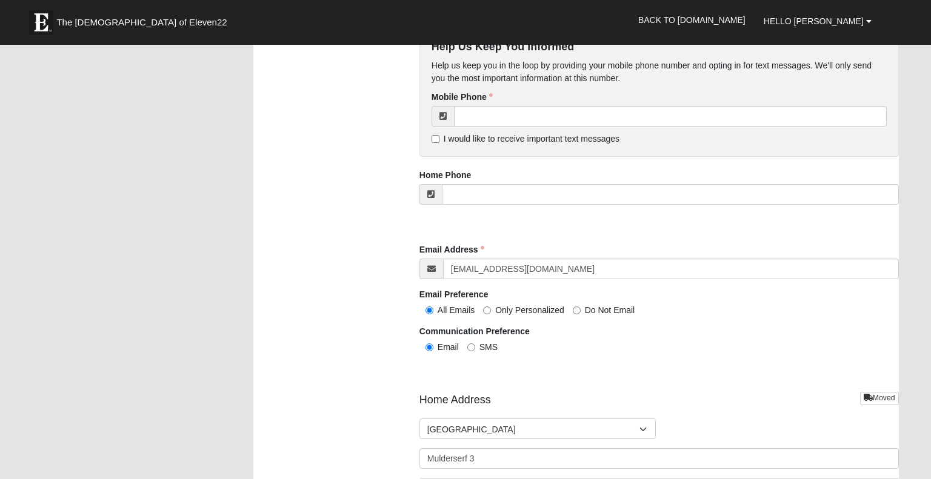
scroll to position [1080, 0]
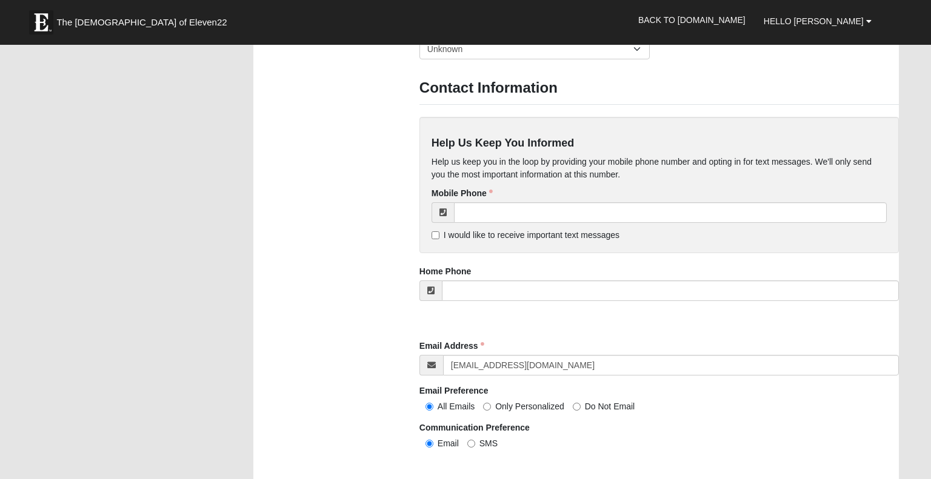
type input "Stekene"
click at [455, 291] on input "tel" at bounding box center [670, 290] width 457 height 21
type input "0"
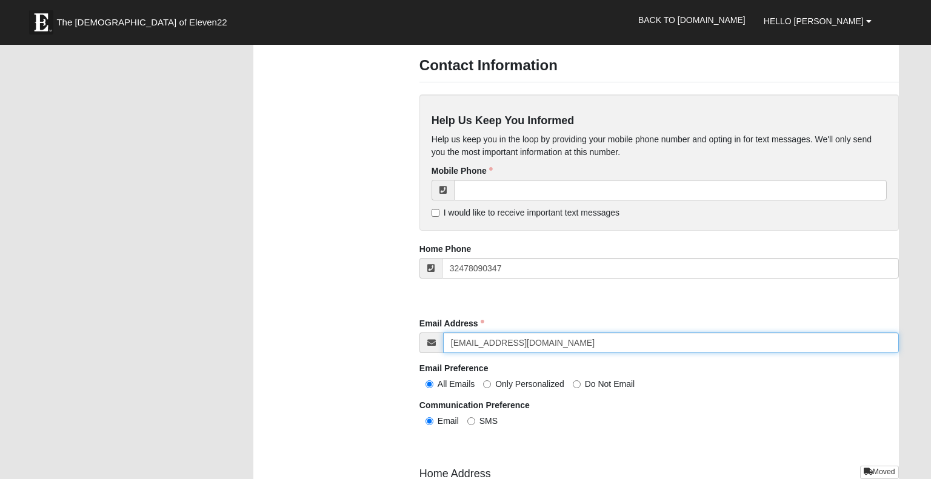
scroll to position [1114, 0]
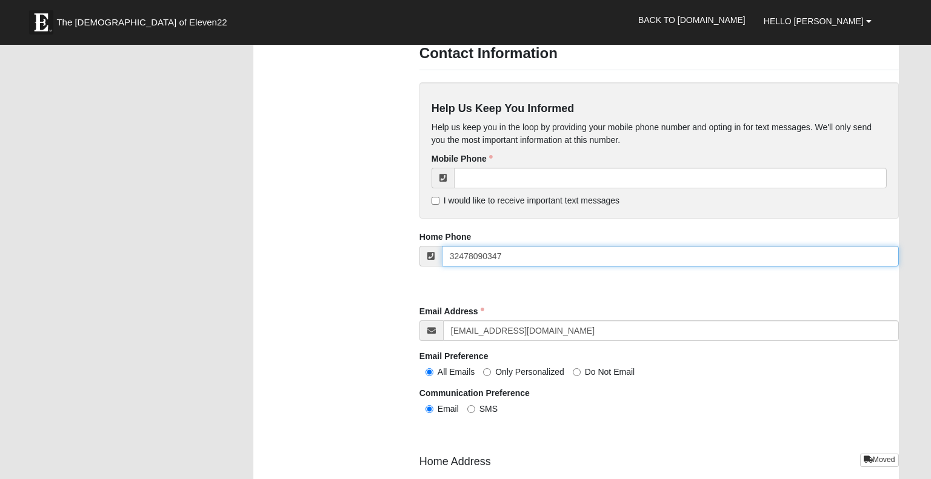
click at [450, 254] on input "32478090347" at bounding box center [670, 256] width 457 height 21
type input "0032478090347"
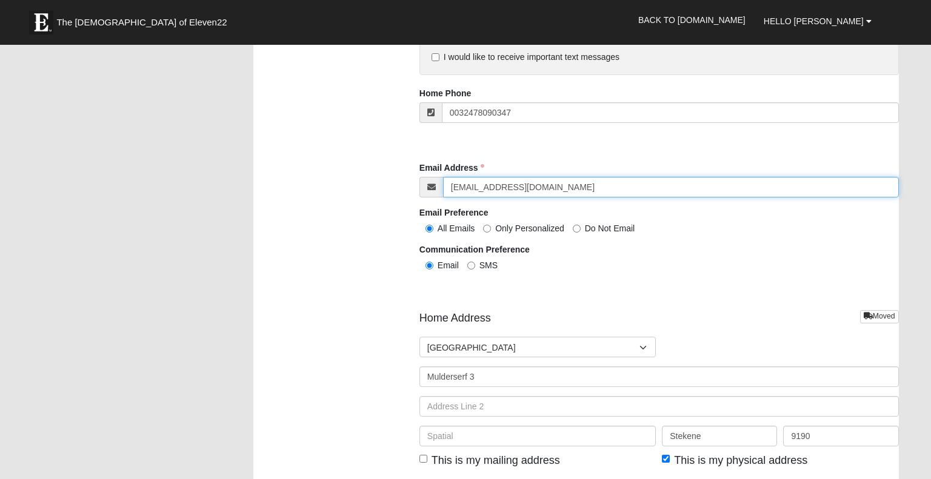
scroll to position [1080, 0]
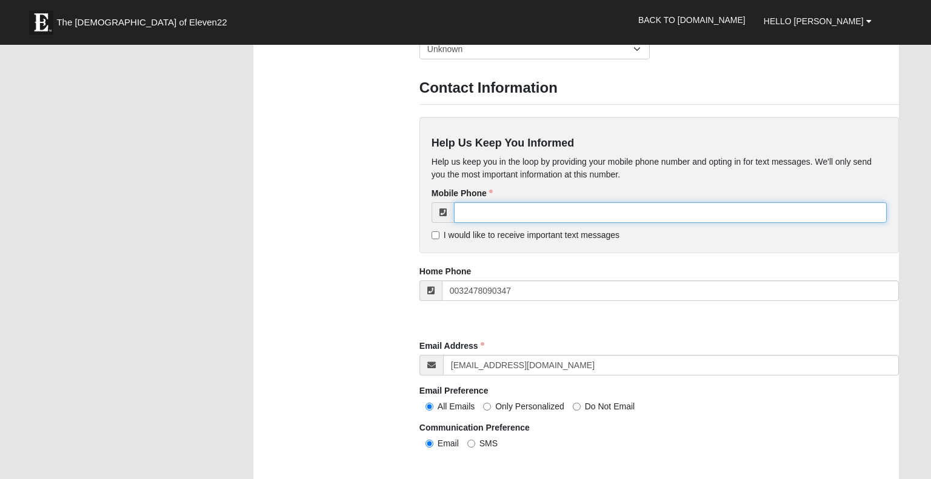
click at [469, 208] on input "tel" at bounding box center [670, 212] width 433 height 21
click at [460, 208] on input "32478090347" at bounding box center [670, 212] width 433 height 21
type input "0032478090347"
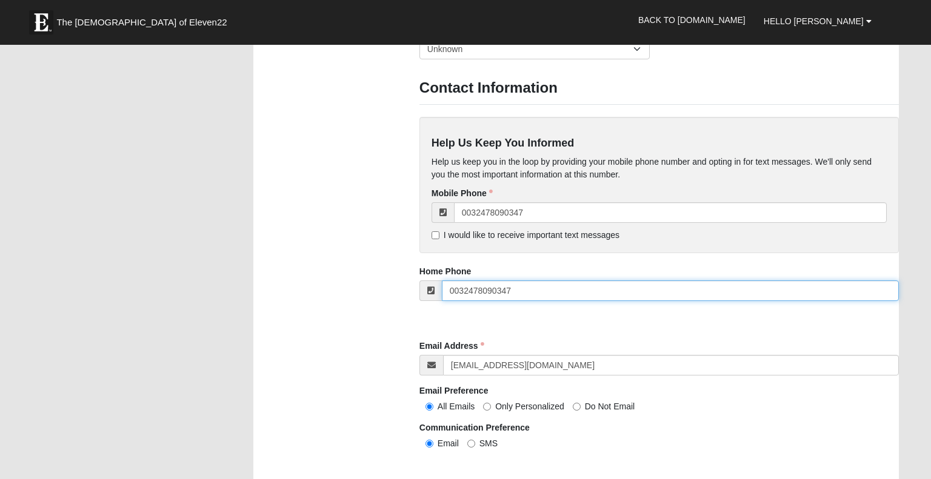
drag, startPoint x: 513, startPoint y: 291, endPoint x: 435, endPoint y: 288, distance: 77.6
click at [435, 288] on div "0032478090347" at bounding box center [658, 290] width 479 height 21
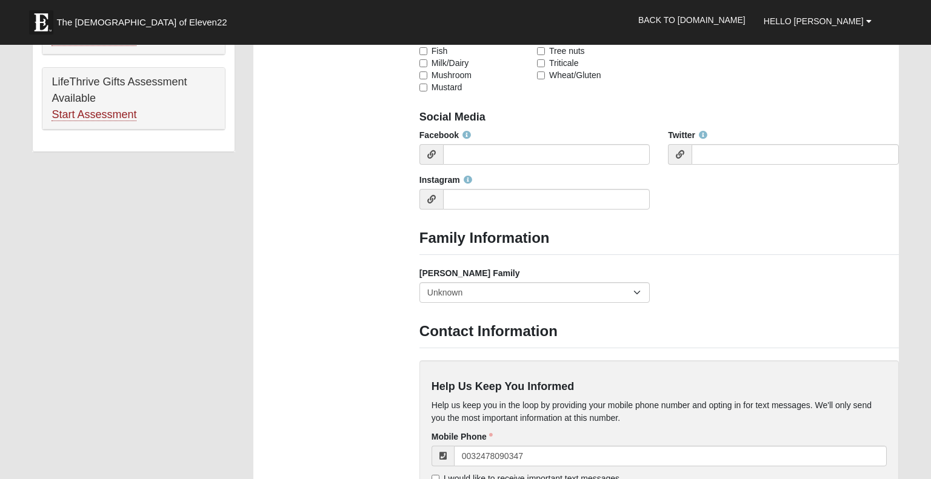
scroll to position [801, 0]
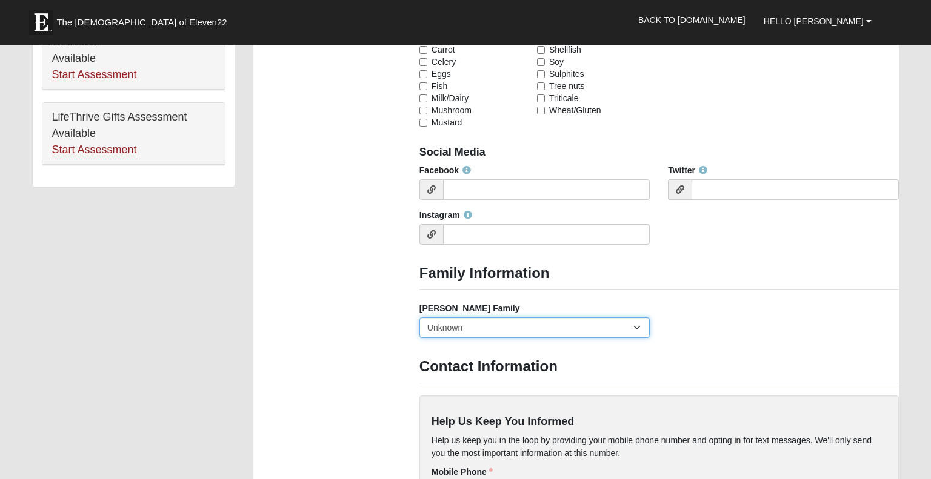
click at [635, 325] on select "Yes, we are a current foster family No, we are a former foster family No, we ha…" at bounding box center [534, 327] width 230 height 21
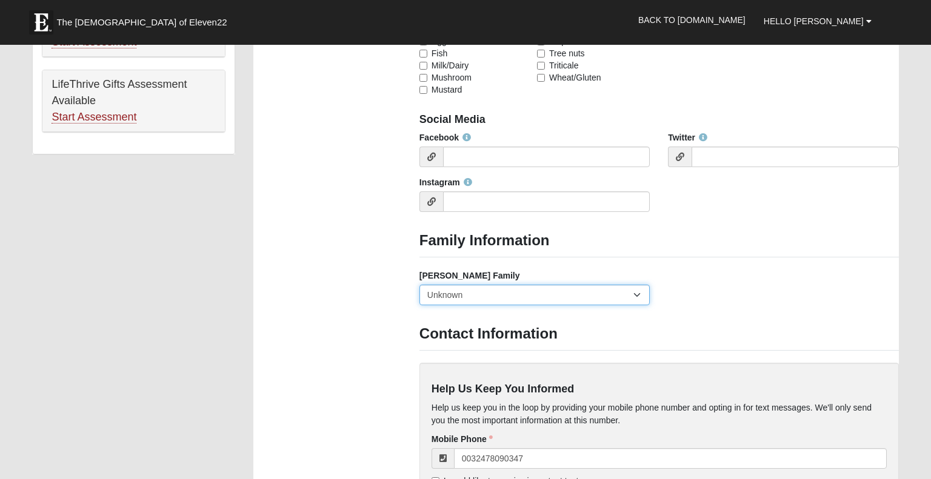
scroll to position [838, 0]
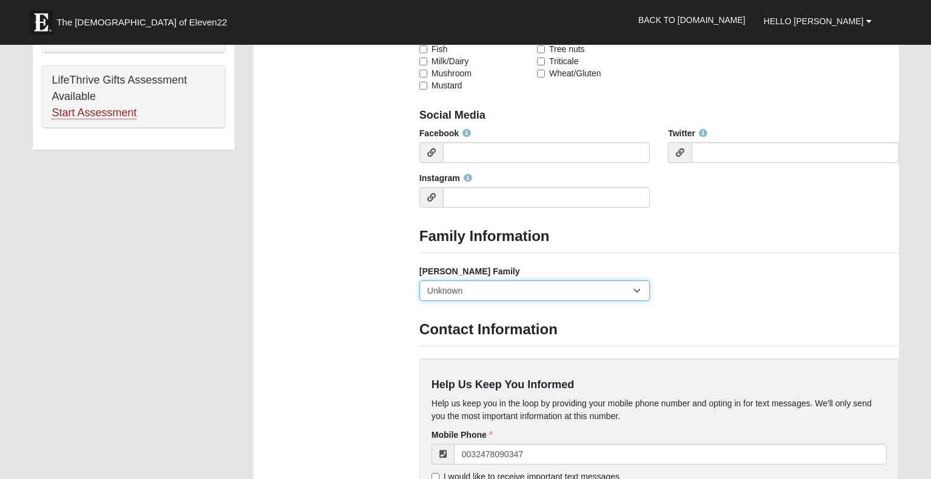
click at [635, 287] on select "Yes, we are a current foster family No, we are a former foster family No, we ha…" at bounding box center [534, 290] width 230 height 21
select select "2891"
click at [419, 280] on select "Yes, we are a current foster family No, we are a former foster family No, we ha…" at bounding box center [534, 290] width 230 height 21
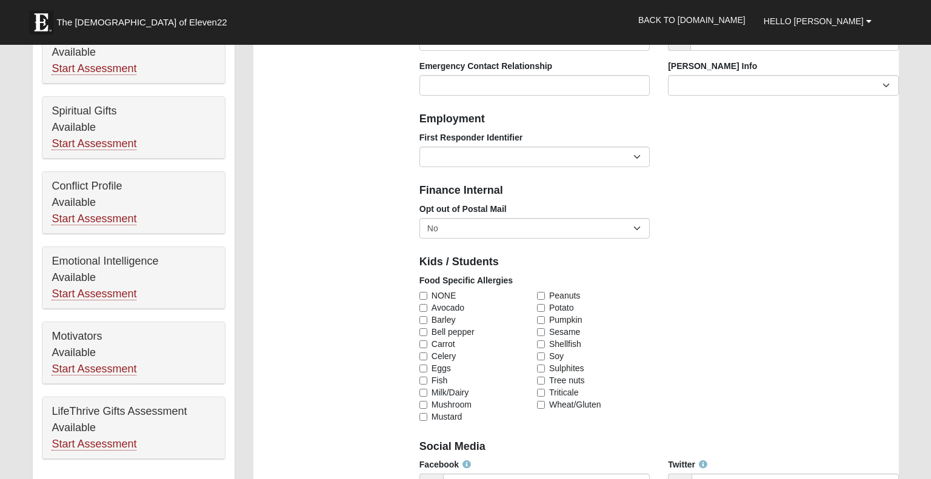
scroll to position [502, 0]
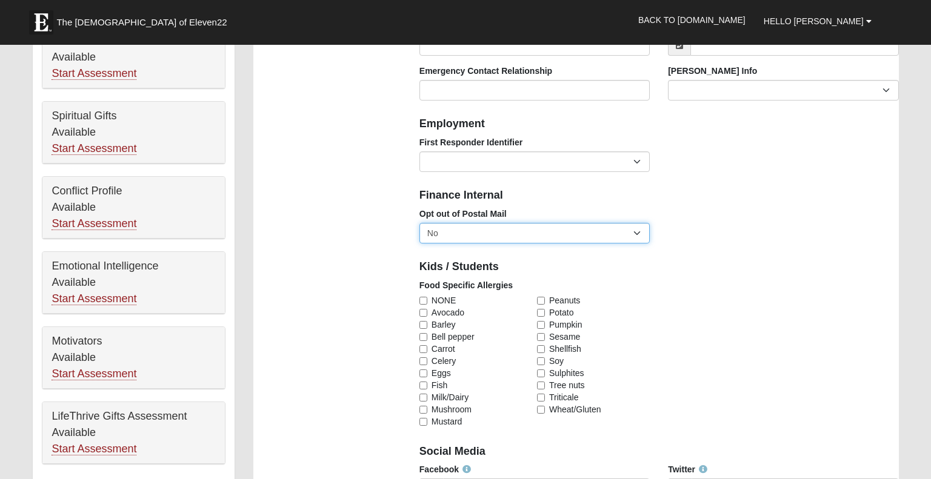
click at [636, 233] on select "No Yes" at bounding box center [534, 233] width 230 height 21
click at [686, 240] on div "Opt out of Postal Mail No Yes" at bounding box center [658, 230] width 497 height 45
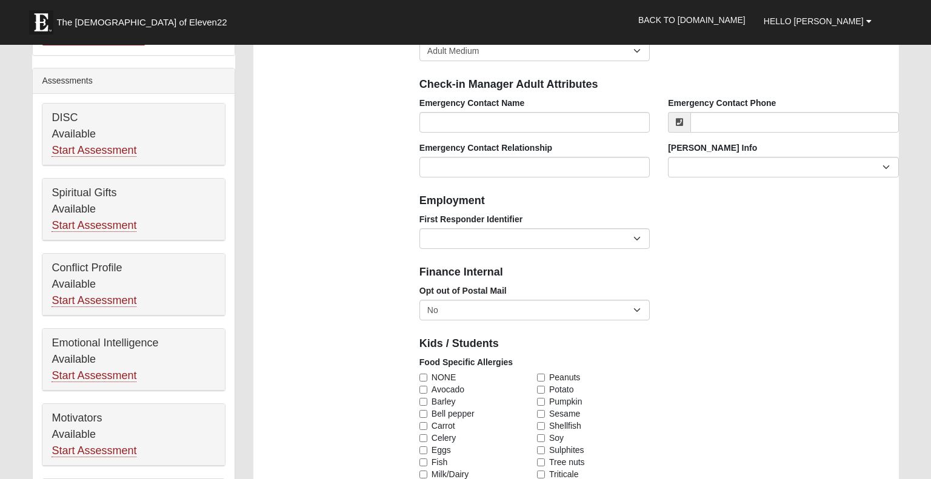
scroll to position [409, 0]
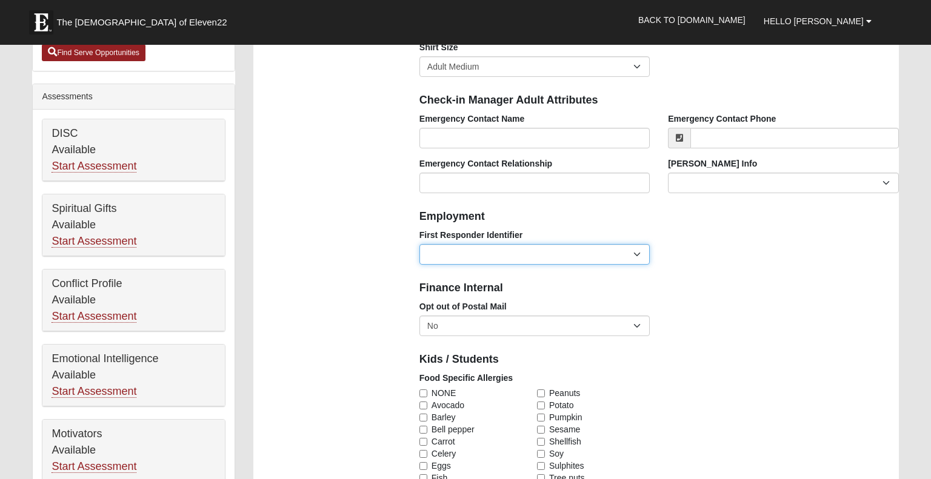
click at [635, 256] on select "EMT | Paramedic | Medical Firefighter | Fire Department Police Officer | Sherif…" at bounding box center [534, 254] width 230 height 21
click at [806, 296] on div "Finance Internal" at bounding box center [658, 287] width 497 height 27
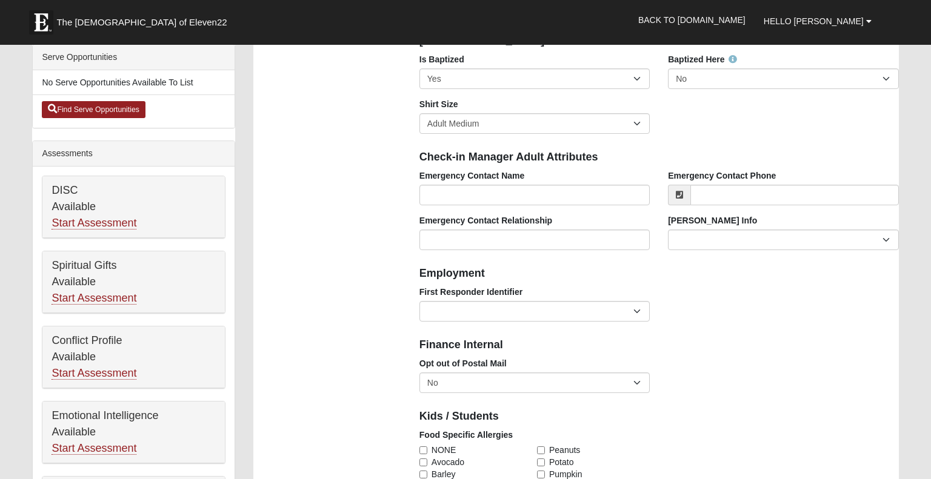
scroll to position [347, 0]
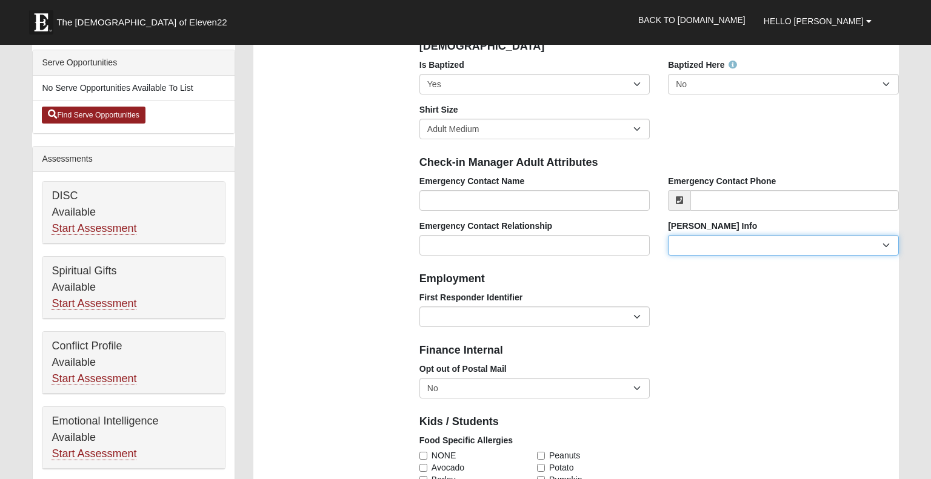
click at [884, 244] on select "Current Foster Child Current Foster Parent Former Foster Child Former Foster Pa…" at bounding box center [783, 245] width 230 height 21
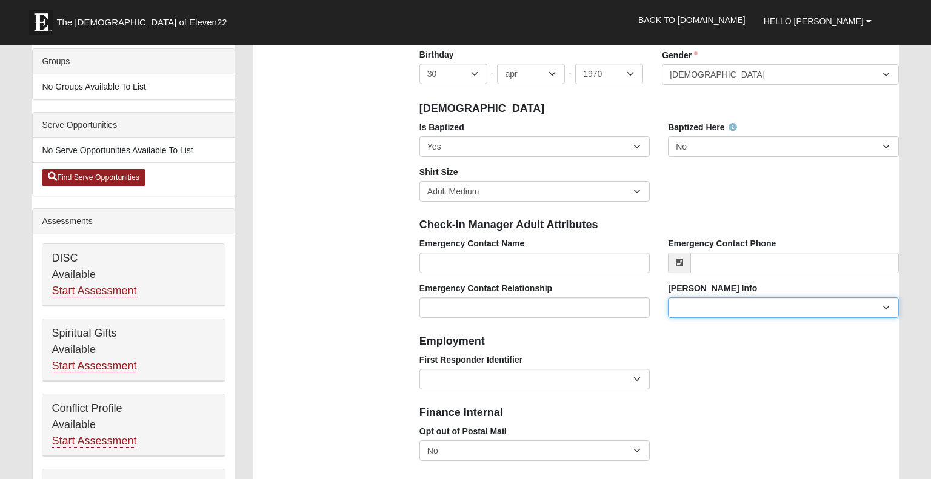
scroll to position [285, 0]
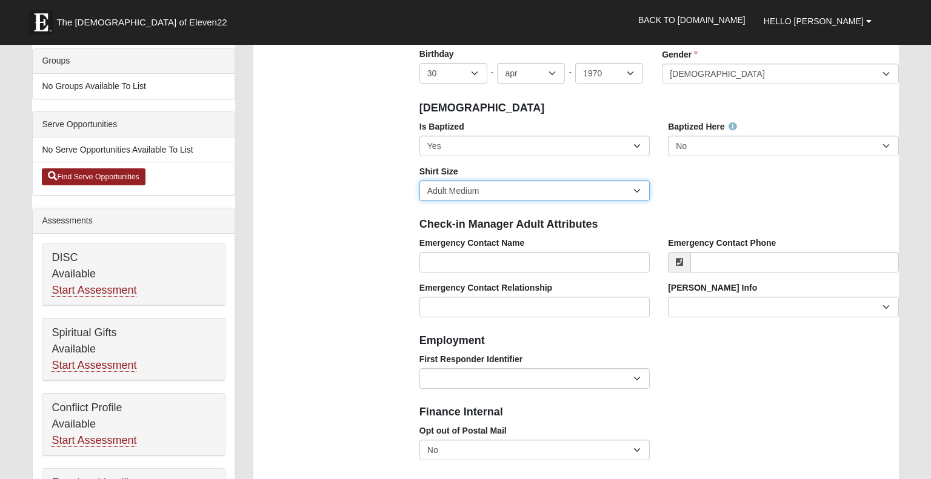
click at [635, 188] on select "Adult Small Adult Medium Adult Large Adult XL Adult XXL Adult 3XL Adult 4XL You…" at bounding box center [534, 191] width 230 height 21
click at [740, 352] on fieldset "Employment First Responder Identifier EMT | Paramedic | Medical Firefighter | F…" at bounding box center [658, 362] width 479 height 71
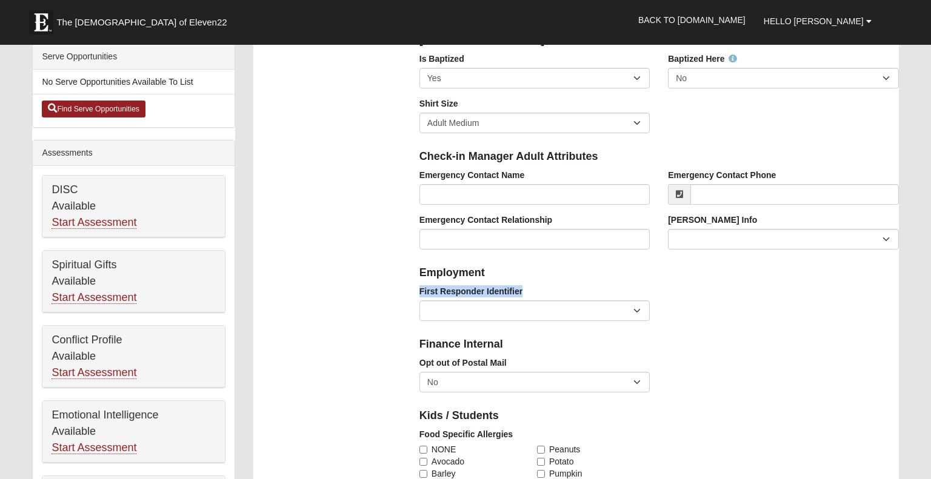
scroll to position [426, 0]
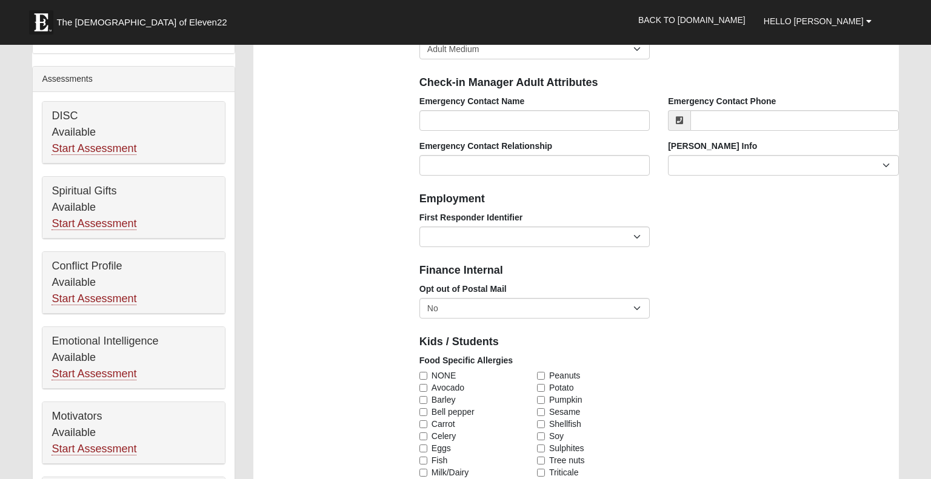
click at [762, 280] on div "Finance Internal" at bounding box center [658, 269] width 497 height 27
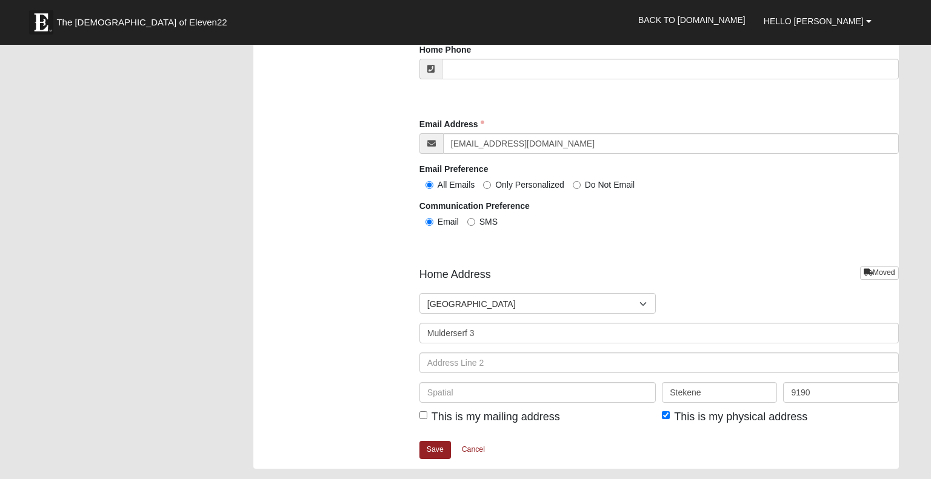
scroll to position [1413, 0]
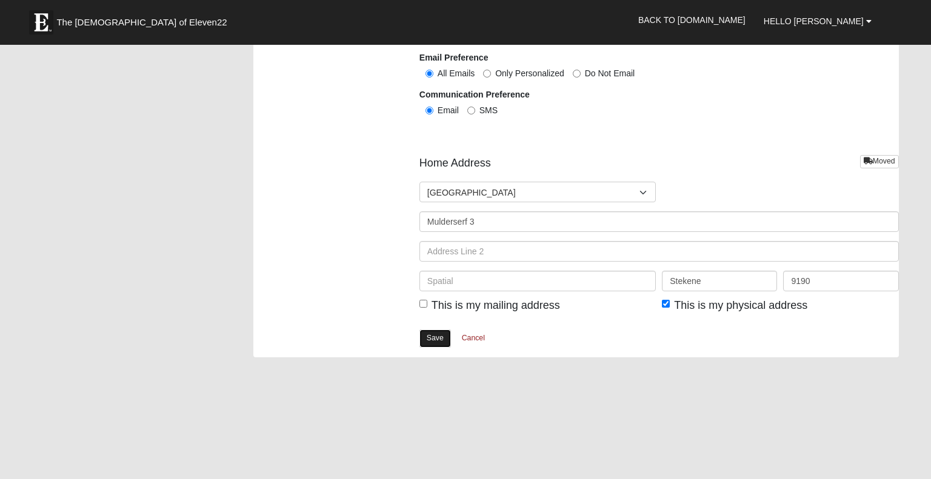
click at [427, 334] on link "Save" at bounding box center [435, 339] width 32 height 18
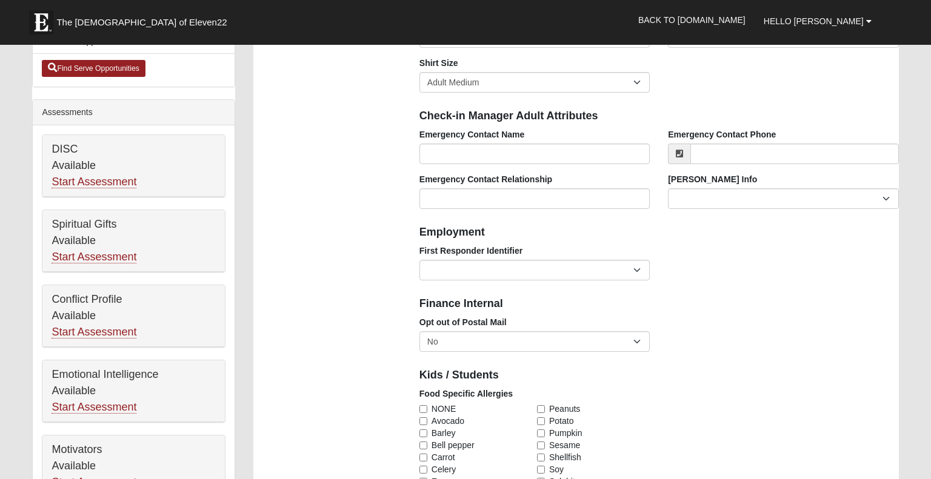
scroll to position [108, 0]
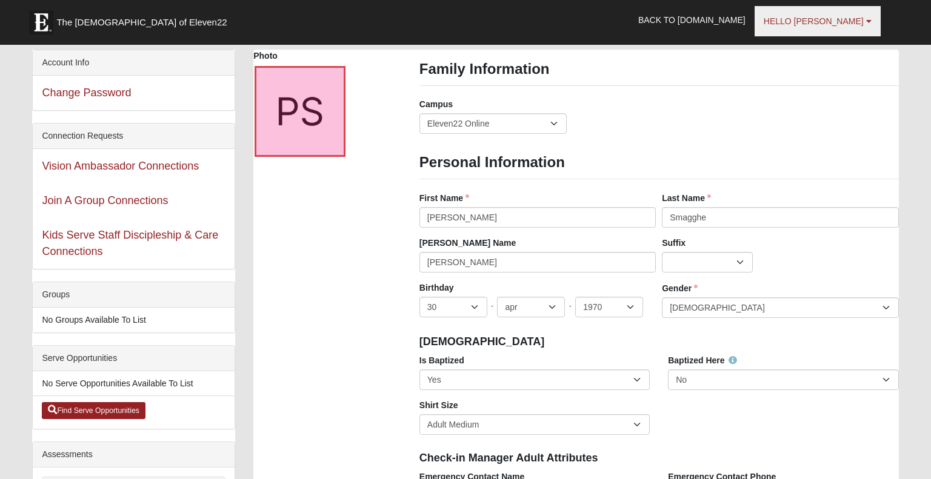
drag, startPoint x: 867, startPoint y: 21, endPoint x: 863, endPoint y: 16, distance: 6.9
click at [867, 20] on b at bounding box center [868, 21] width 5 height 8
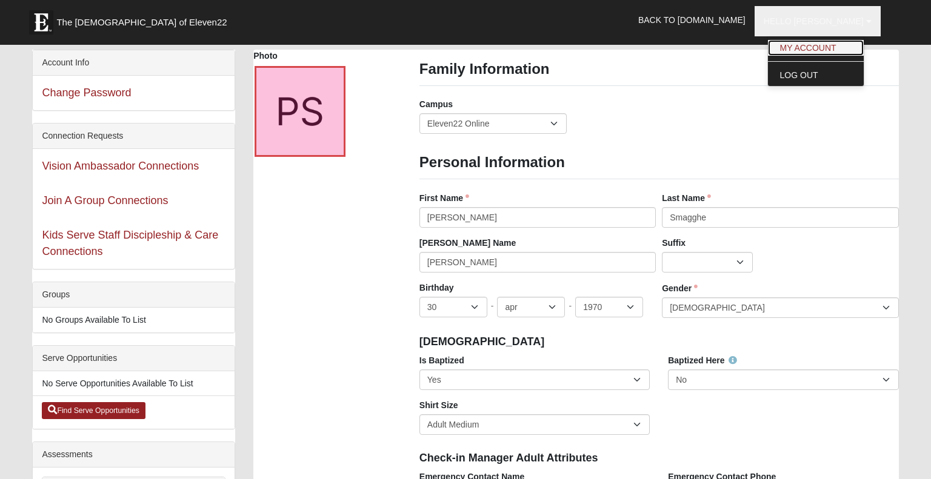
click at [842, 48] on link "My Account" at bounding box center [816, 48] width 96 height 16
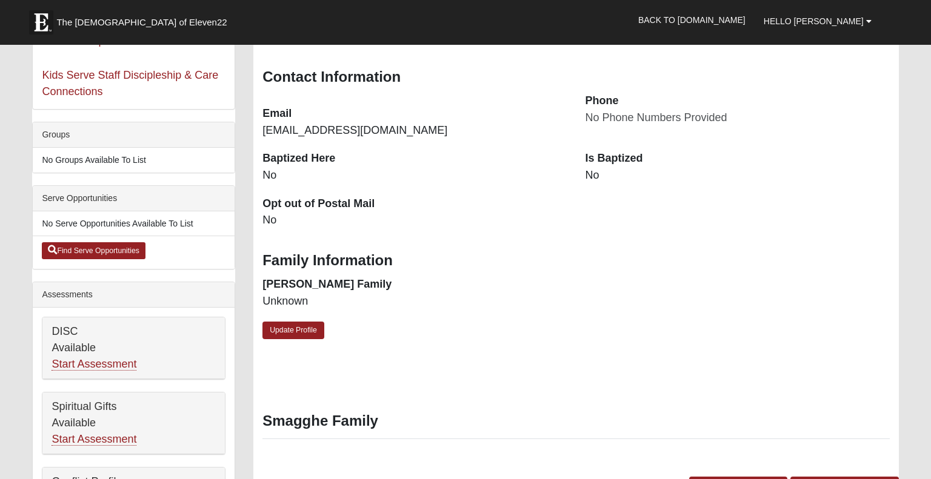
scroll to position [213, 0]
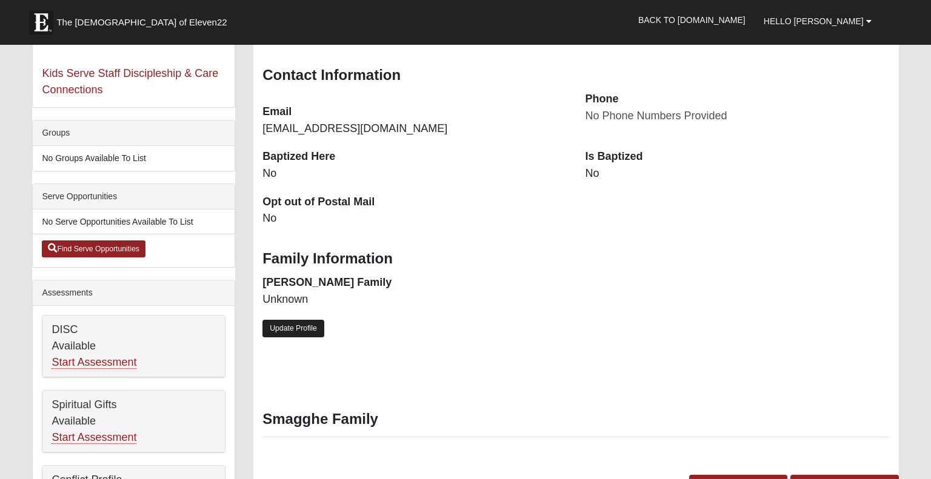
click at [298, 325] on link "Update Profile" at bounding box center [293, 329] width 62 height 18
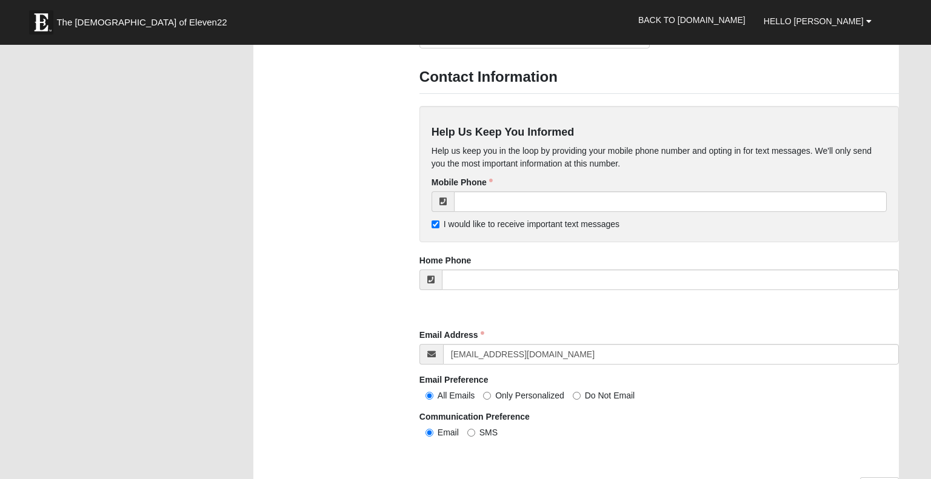
scroll to position [1086, 0]
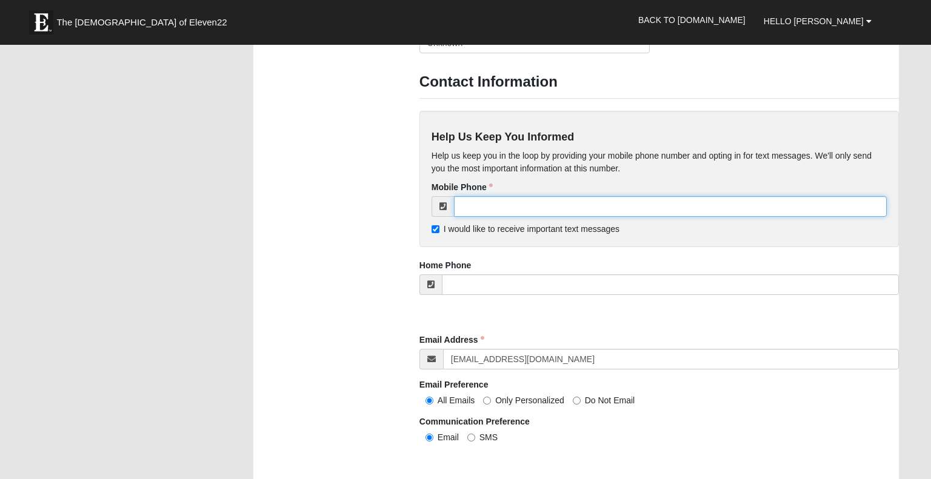
click at [469, 207] on input "tel" at bounding box center [670, 206] width 433 height 21
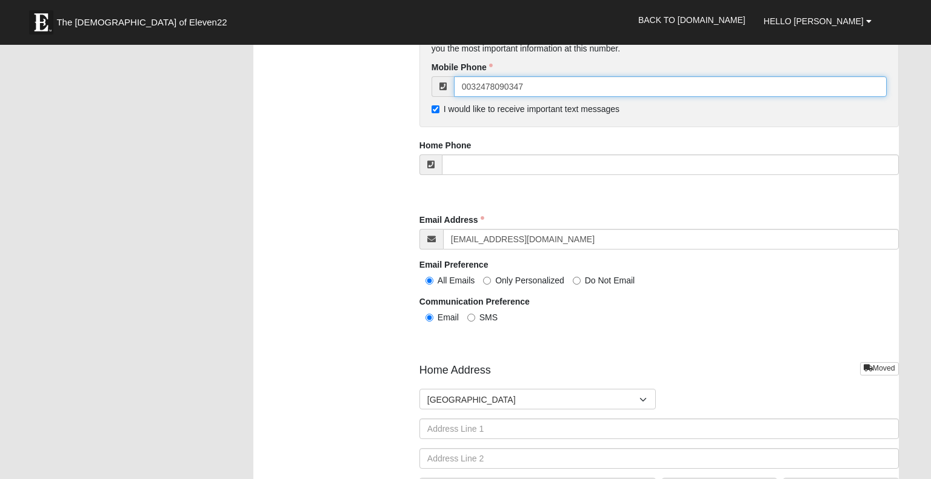
scroll to position [1208, 0]
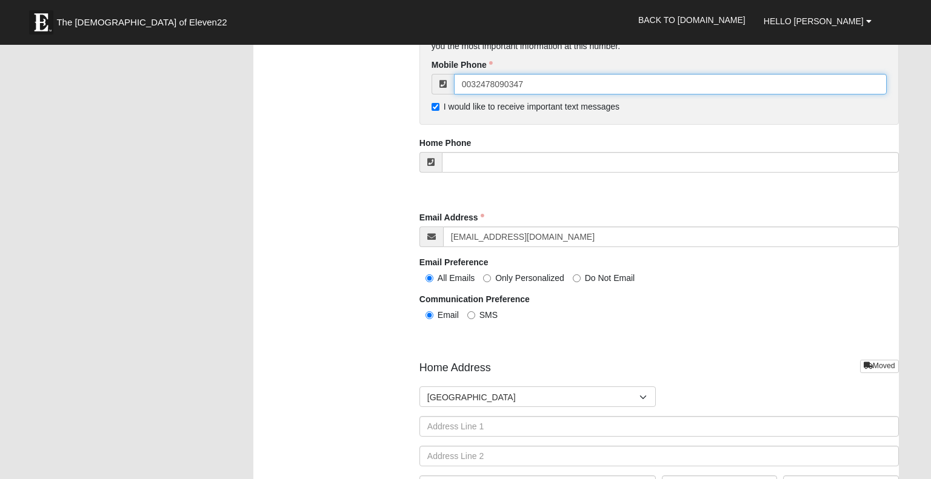
type input "0032478090347"
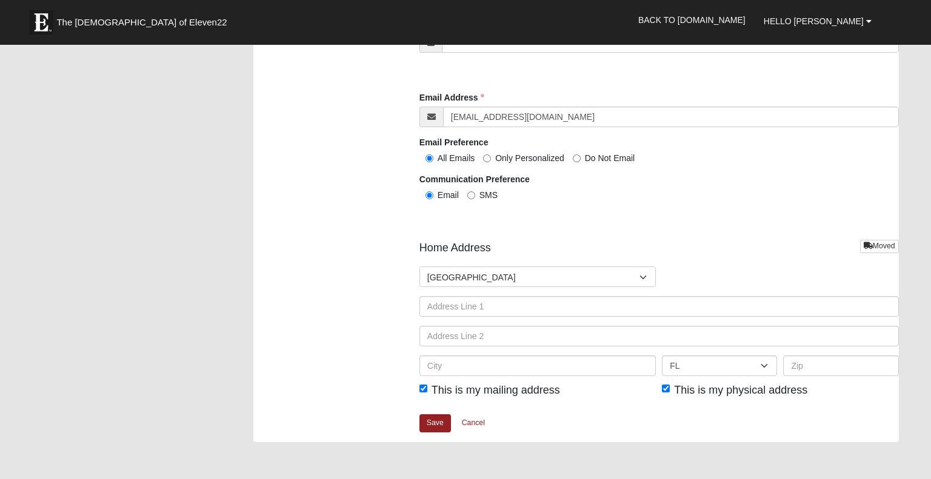
scroll to position [1330, 0]
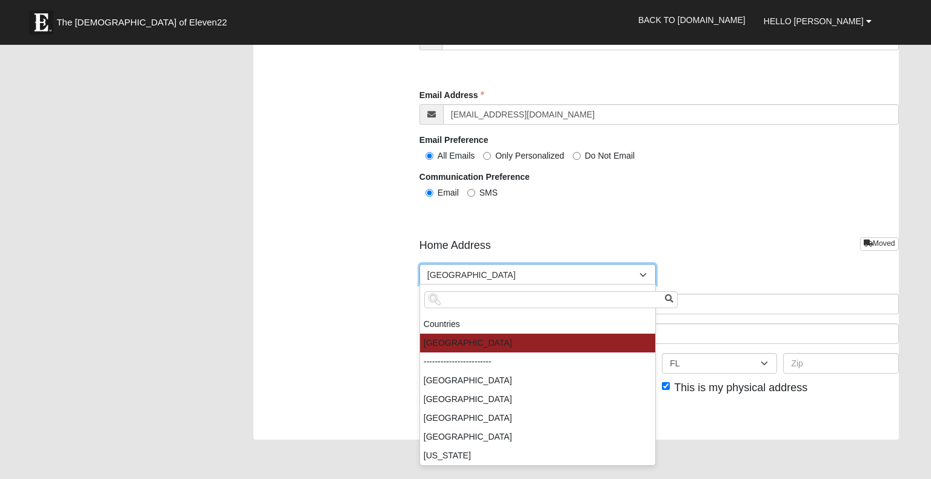
click at [639, 272] on div at bounding box center [644, 275] width 22 height 21
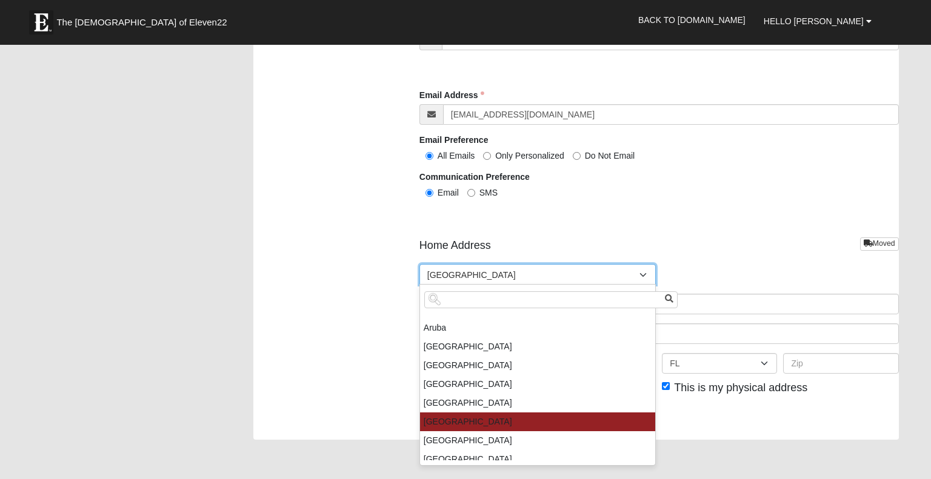
scroll to position [337, 0]
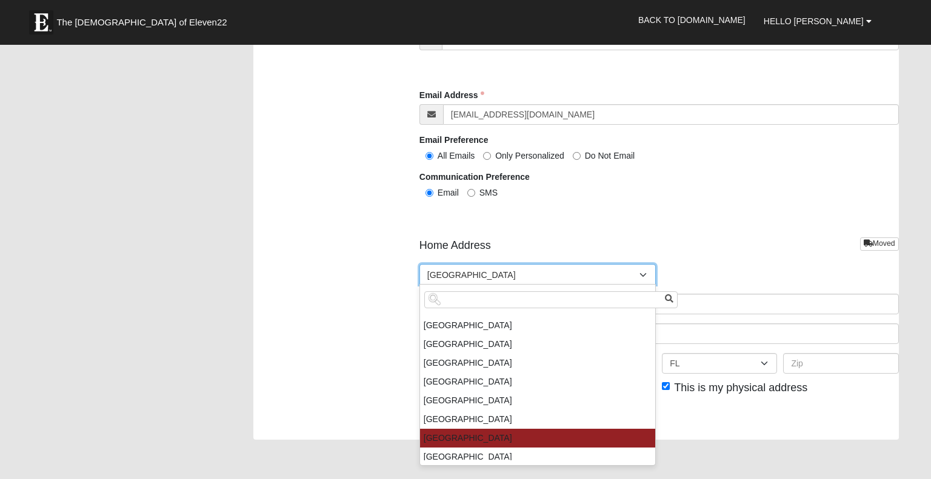
click at [451, 437] on li "[GEOGRAPHIC_DATA]" at bounding box center [537, 438] width 235 height 19
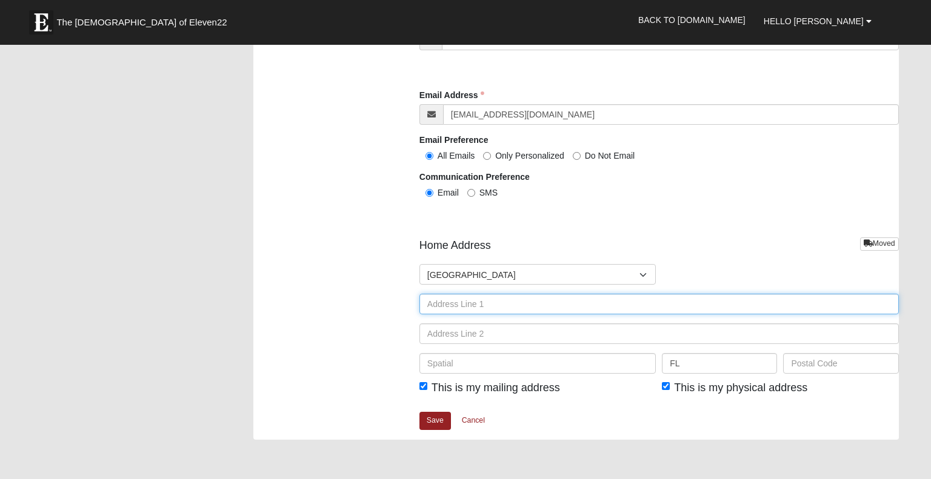
drag, startPoint x: 461, startPoint y: 305, endPoint x: 559, endPoint y: 280, distance: 101.1
click at [462, 305] on input "text" at bounding box center [658, 304] width 479 height 21
type input "Mulderserf 3"
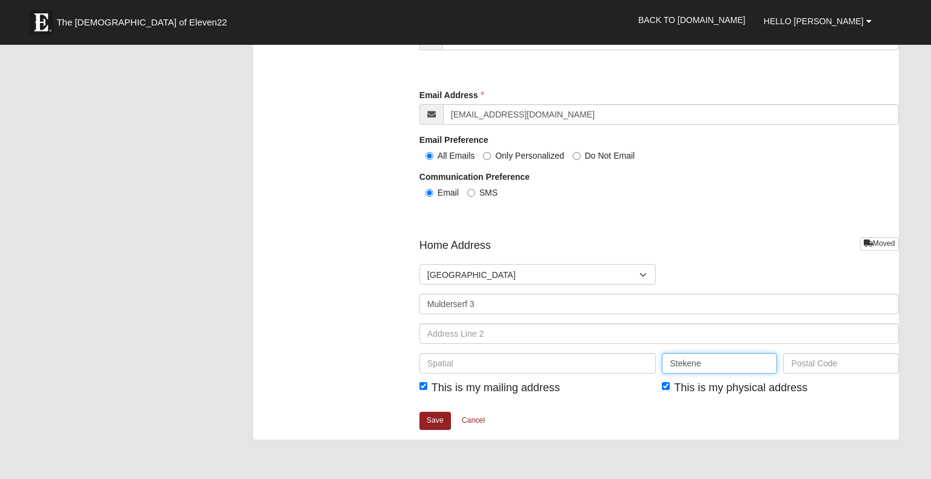
type input "Stekene"
type input "9190"
drag, startPoint x: 438, startPoint y: 418, endPoint x: 435, endPoint y: 411, distance: 7.9
click at [436, 416] on link "Save" at bounding box center [435, 421] width 32 height 18
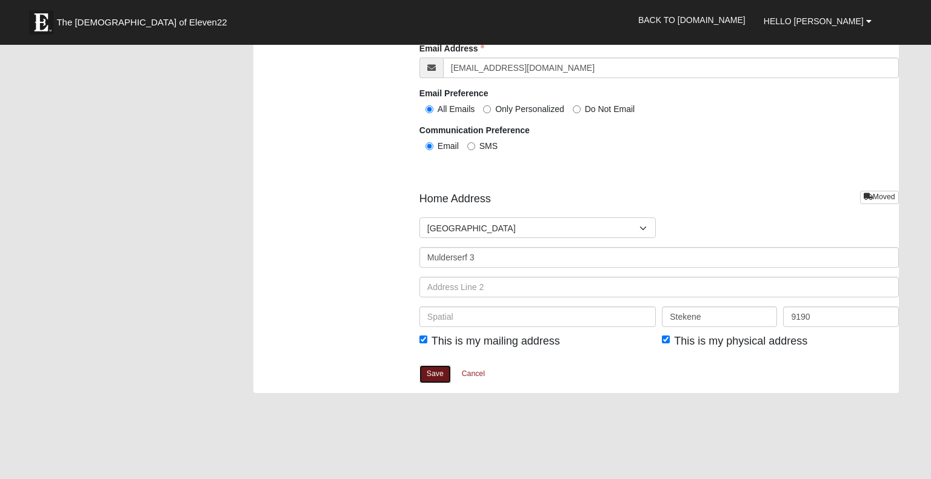
scroll to position [1423, 0]
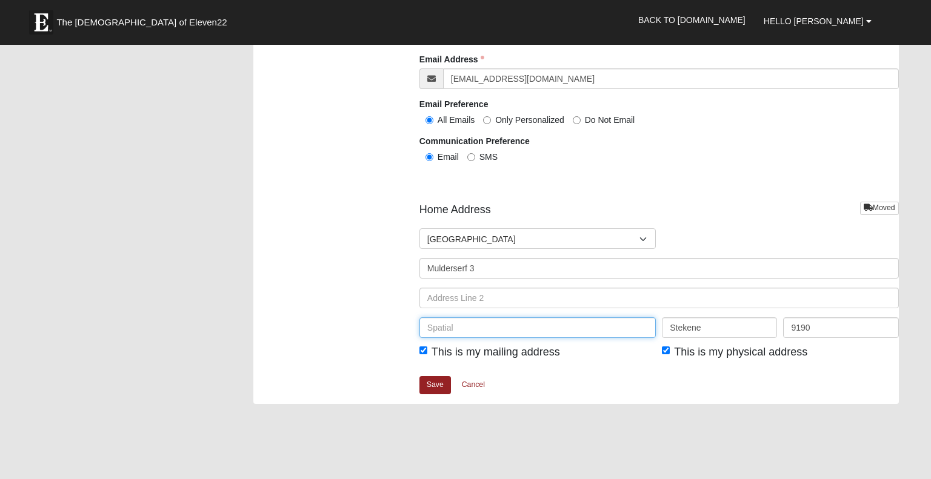
click at [431, 327] on input "text" at bounding box center [537, 327] width 236 height 21
type input "Oost-[GEOGRAPHIC_DATA]"
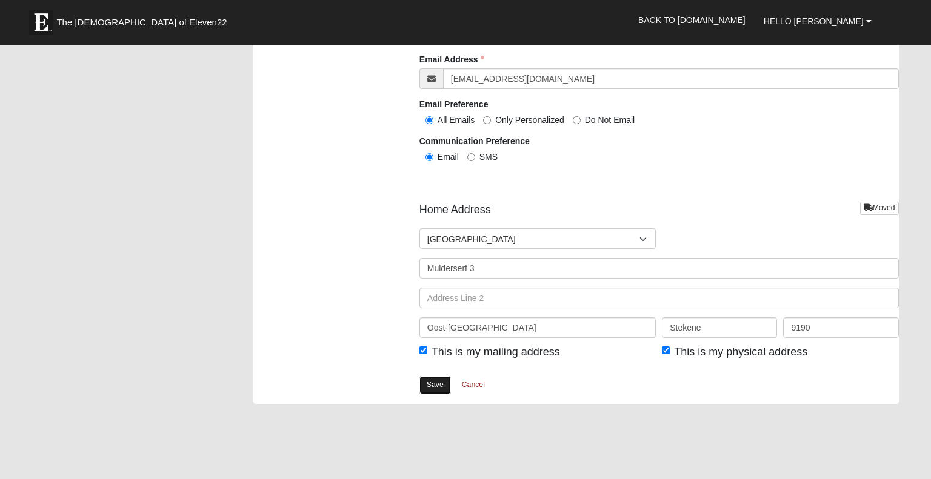
click at [427, 383] on link "Save" at bounding box center [435, 385] width 32 height 18
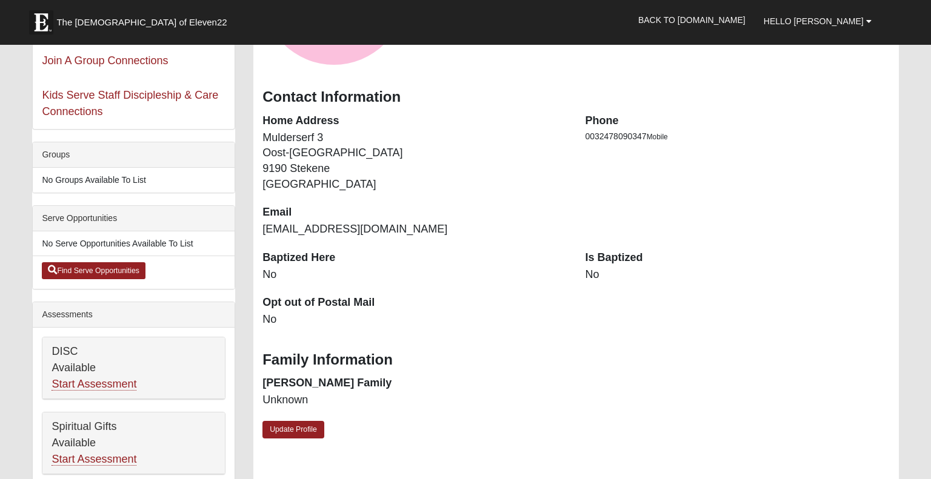
scroll to position [199, 0]
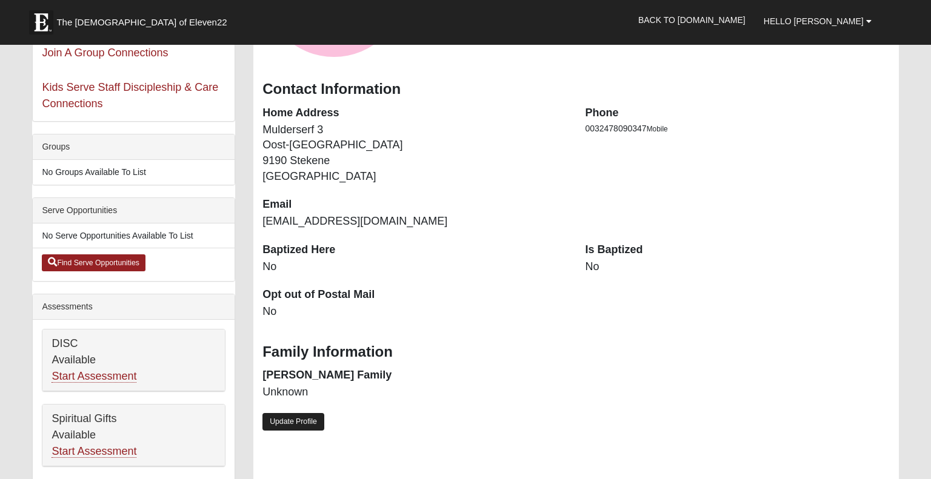
click at [295, 419] on link "Update Profile" at bounding box center [293, 422] width 62 height 18
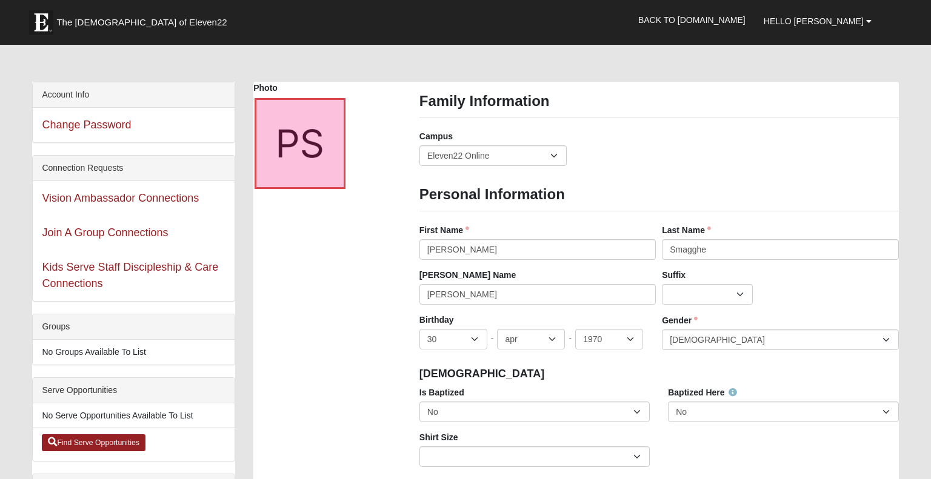
scroll to position [44, 0]
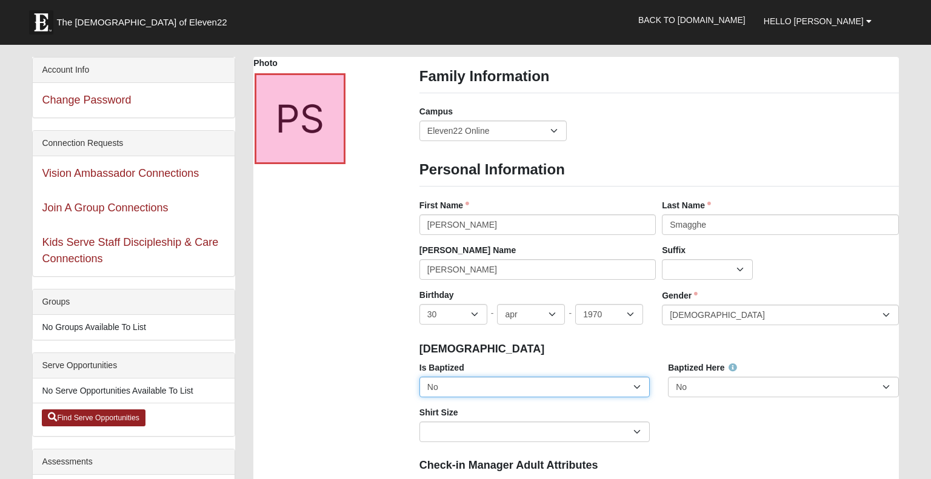
click at [637, 382] on select "No Yes" at bounding box center [534, 387] width 230 height 21
select select "True"
click at [419, 377] on select "No Yes" at bounding box center [534, 387] width 230 height 21
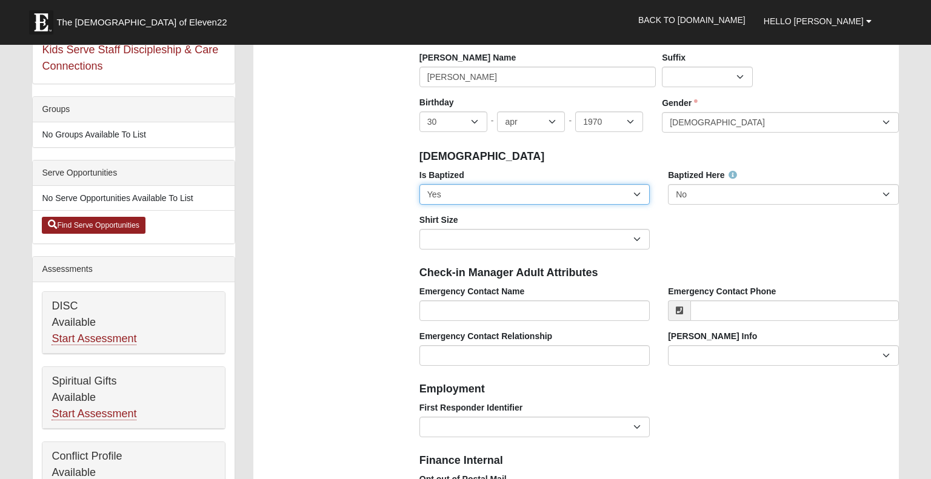
scroll to position [240, 0]
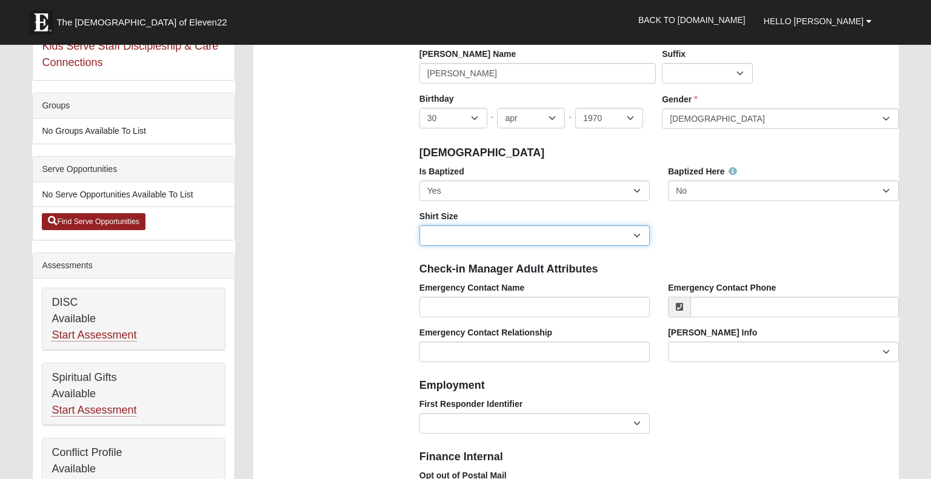
click at [634, 234] on select "Adult Small Adult Medium Adult Large Adult XL Adult XXL Adult 3XL Adult 4XL You…" at bounding box center [534, 235] width 230 height 21
select select "Adult Medium"
click at [419, 225] on select "Adult Small Adult Medium Adult Large Adult XL Adult XXL Adult 3XL Adult 4XL You…" at bounding box center [534, 235] width 230 height 21
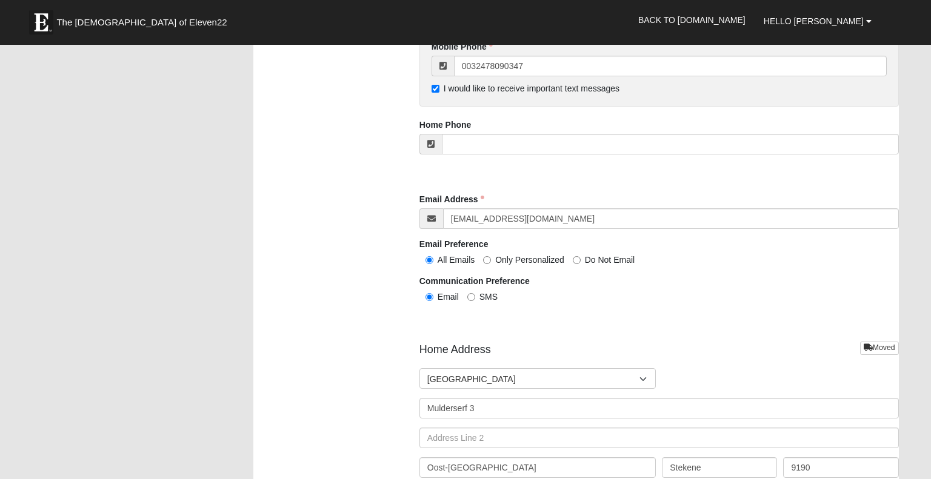
scroll to position [1409, 0]
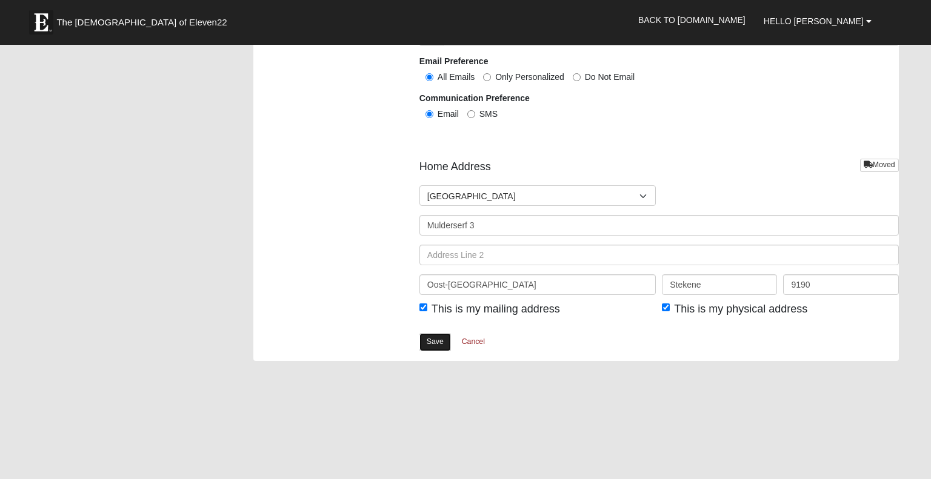
click at [436, 338] on link "Save" at bounding box center [435, 342] width 32 height 18
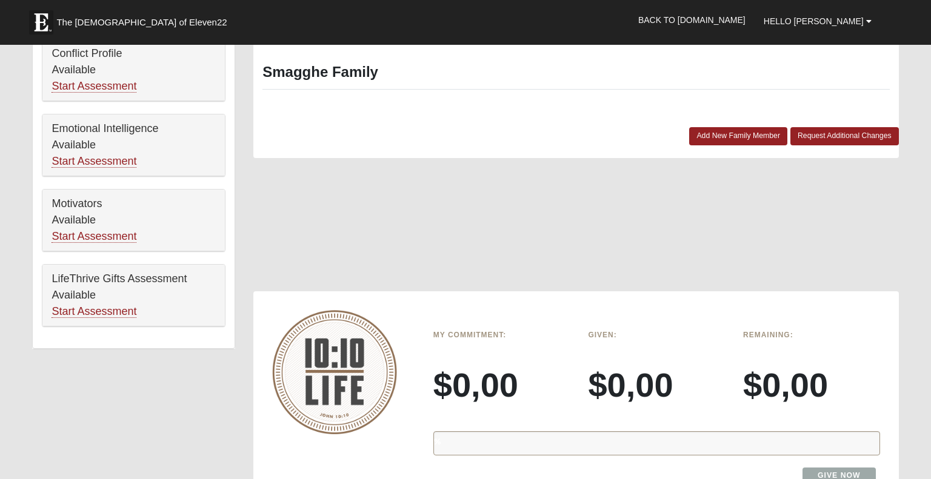
scroll to position [477, 0]
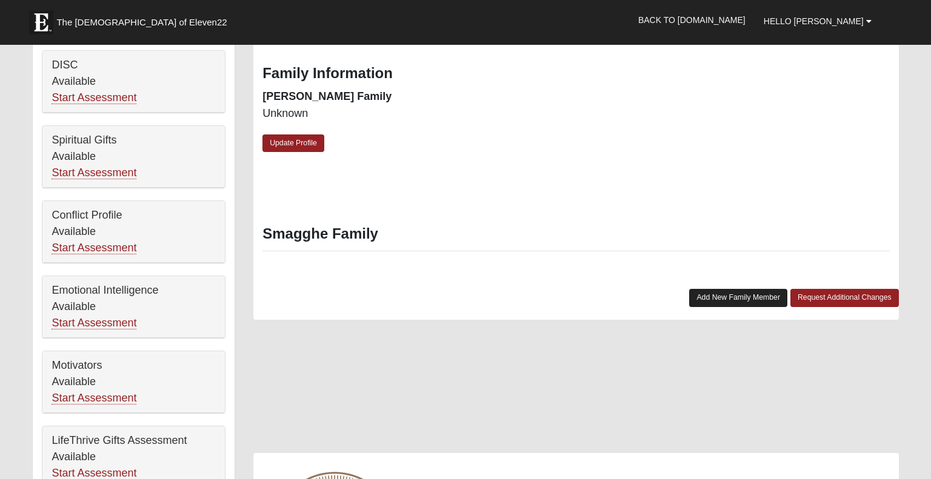
click at [737, 296] on link "Add New Family Member" at bounding box center [738, 298] width 98 height 18
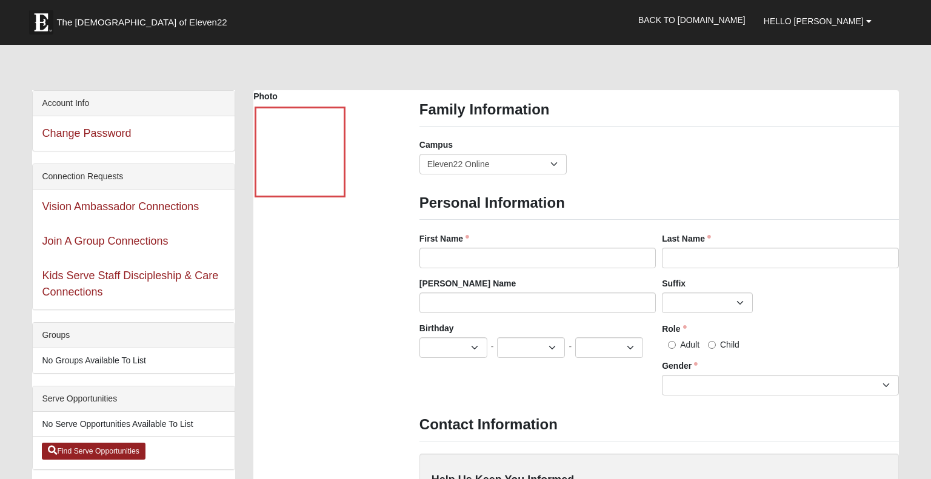
scroll to position [0, 0]
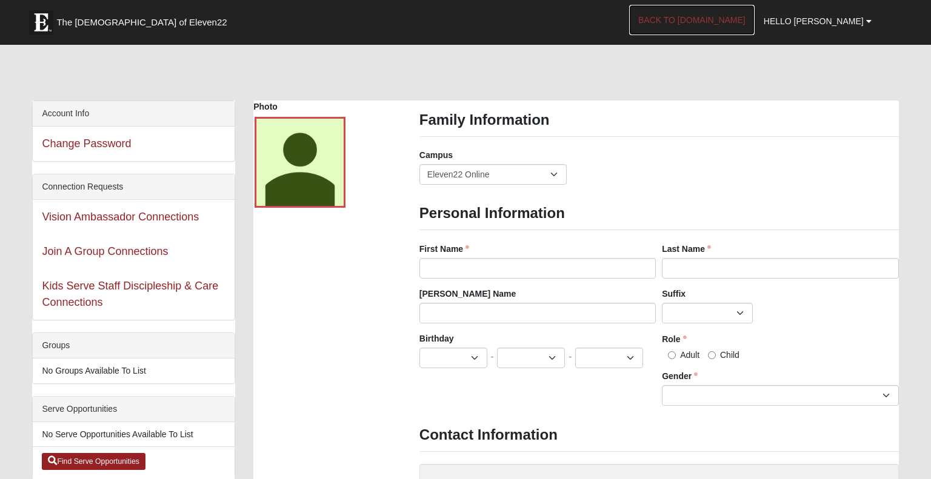
click at [744, 21] on link "Back to [DOMAIN_NAME]" at bounding box center [691, 20] width 125 height 30
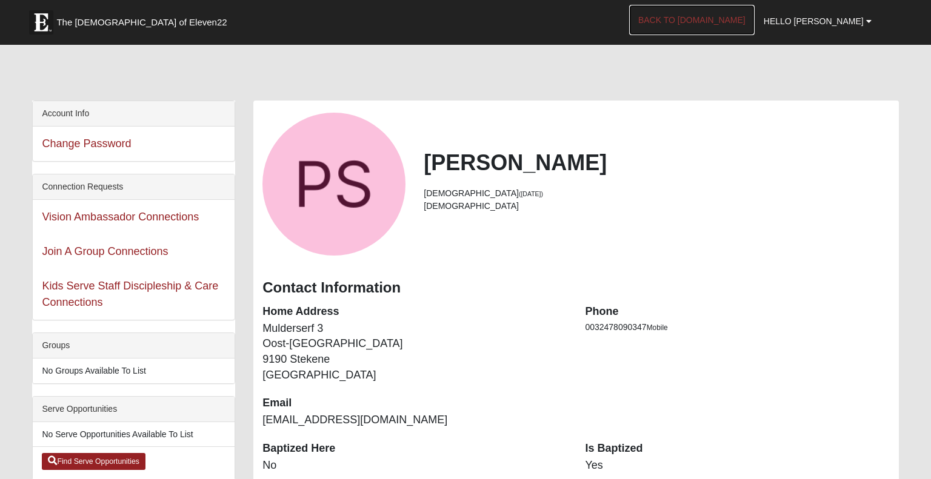
click at [722, 17] on link "Back to [DOMAIN_NAME]" at bounding box center [691, 20] width 125 height 30
